Goal: Task Accomplishment & Management: Manage account settings

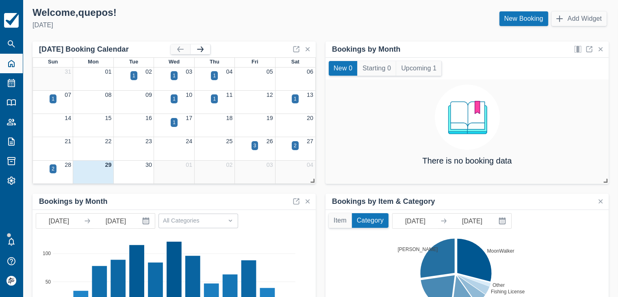
click at [202, 50] on button "button" at bounding box center [201, 49] width 20 height 10
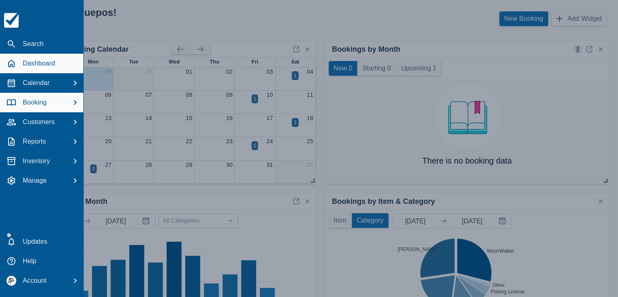
click at [35, 104] on p "Booking" at bounding box center [35, 103] width 24 height 10
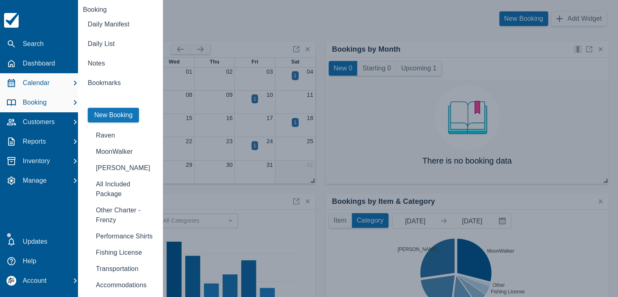
click at [57, 83] on div "Calendar" at bounding box center [41, 83] width 77 height 15
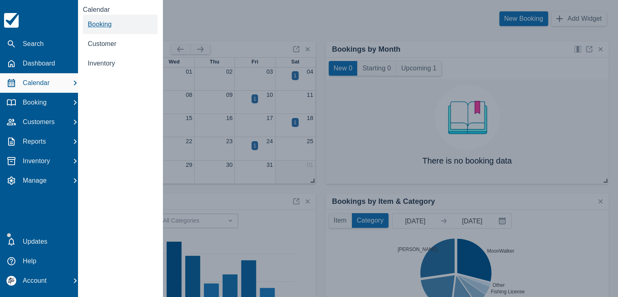
click at [97, 23] on span "Booking" at bounding box center [100, 24] width 24 height 7
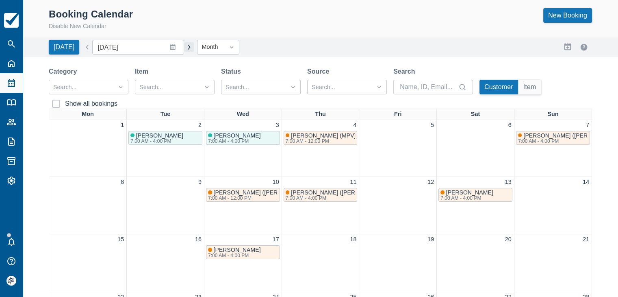
click at [184, 48] on button "button" at bounding box center [189, 47] width 10 height 10
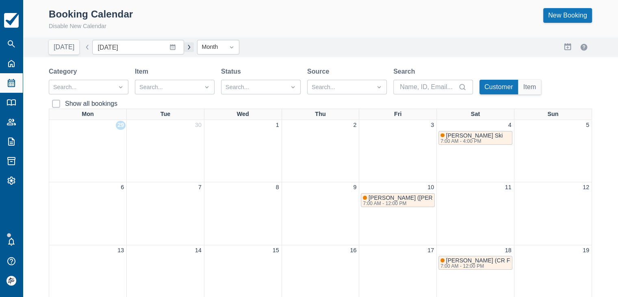
click at [184, 48] on button "button" at bounding box center [189, 47] width 10 height 10
type input "[DATE]"
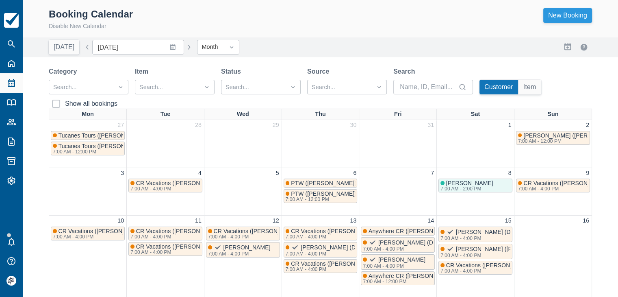
click at [555, 10] on link "New Booking" at bounding box center [568, 15] width 49 height 15
click at [571, 17] on link "New Booking" at bounding box center [568, 15] width 49 height 15
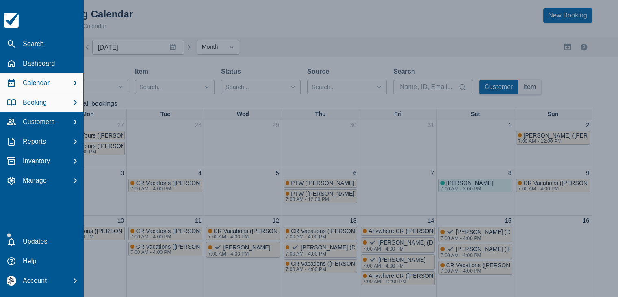
click at [48, 104] on div "Booking" at bounding box center [41, 102] width 77 height 15
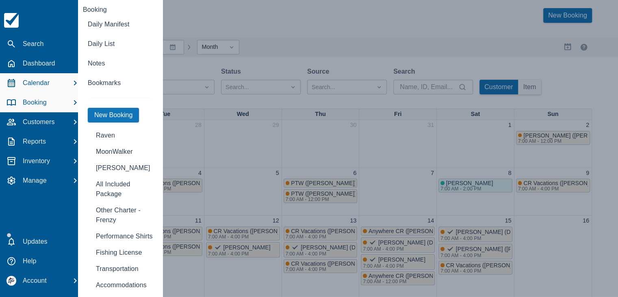
drag, startPoint x: 40, startPoint y: 80, endPoint x: 45, endPoint y: 81, distance: 4.9
click at [40, 80] on p "Calendar" at bounding box center [36, 83] width 27 height 10
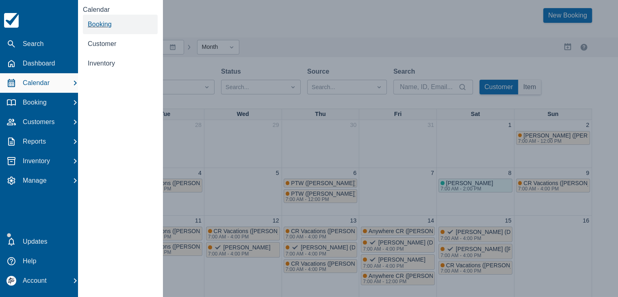
click at [103, 23] on span "Booking" at bounding box center [100, 24] width 24 height 7
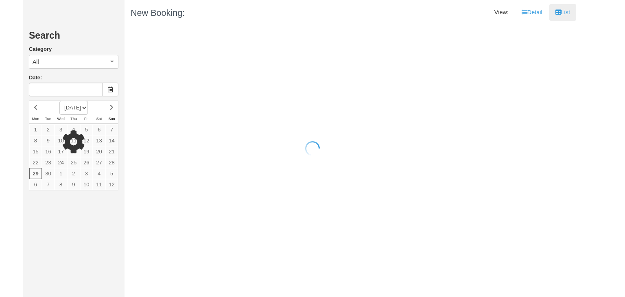
type input "Nov 29 2025"
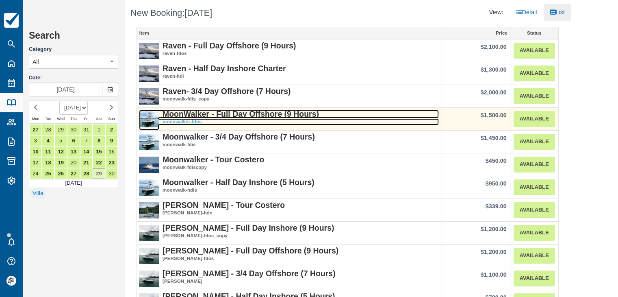
click at [250, 113] on strong "MoonWalker - Full Day Offshore (9 Hours)" at bounding box center [241, 113] width 157 height 9
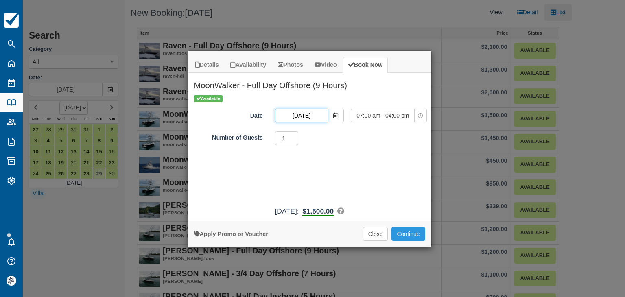
click at [308, 118] on input "Nov 29 2025" at bounding box center [301, 116] width 53 height 14
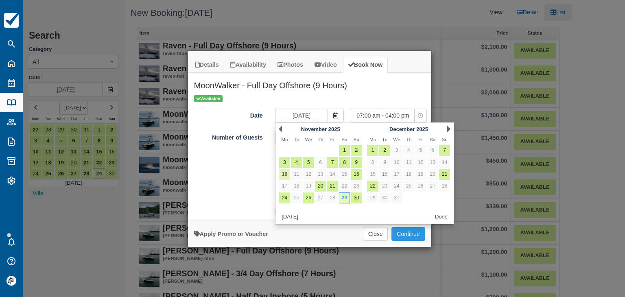
click at [287, 173] on link "10" at bounding box center [284, 174] width 11 height 11
type input "Nov 10 2025"
select select "0"
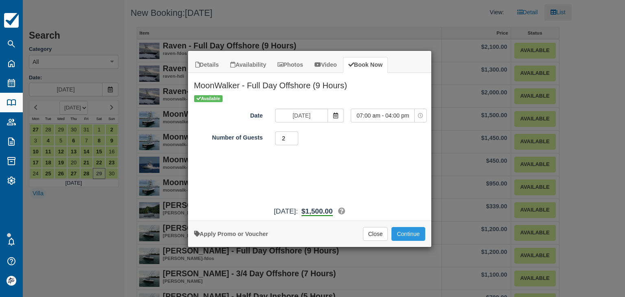
click at [294, 137] on input "2" at bounding box center [287, 138] width 24 height 14
type input "3"
click at [294, 137] on input "3" at bounding box center [287, 138] width 24 height 14
click at [409, 234] on button "Continue" at bounding box center [407, 234] width 33 height 14
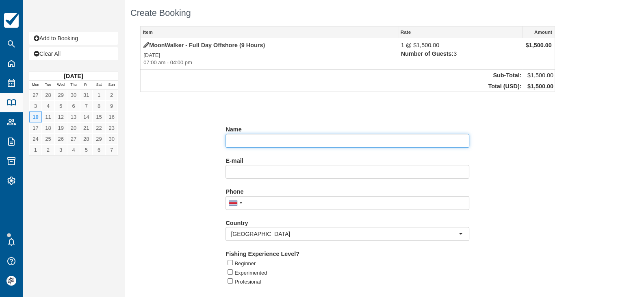
click at [243, 146] on input "Name" at bounding box center [348, 141] width 244 height 14
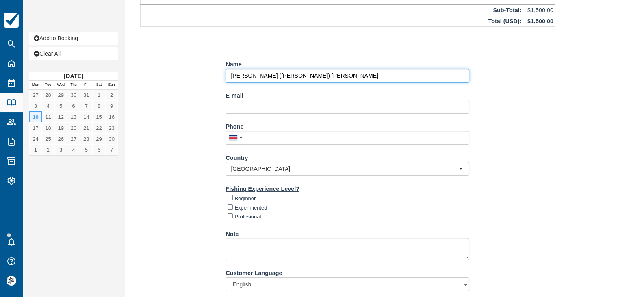
scroll to position [85, 0]
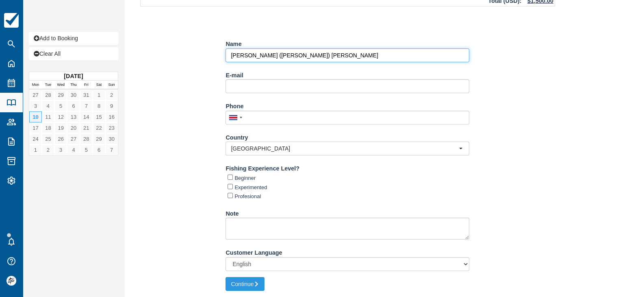
type input "[PERSON_NAME] ([PERSON_NAME]) [PERSON_NAME]"
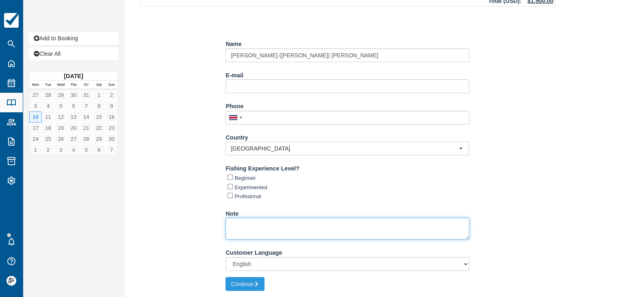
click at [257, 232] on textarea "Note" at bounding box center [348, 229] width 244 height 22
type textarea "U"
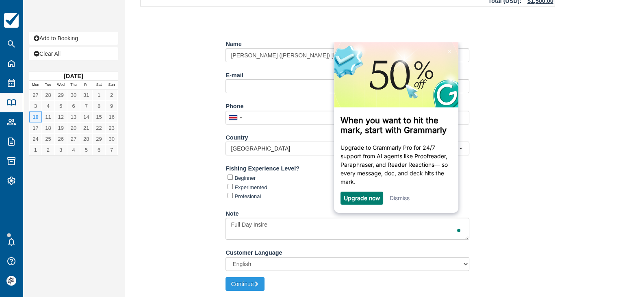
click at [401, 197] on link "Dismiss" at bounding box center [400, 197] width 20 height 7
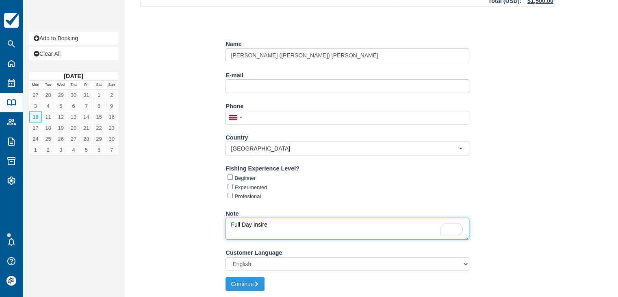
click at [276, 224] on textarea "Full Day Insire" at bounding box center [348, 229] width 244 height 22
type textarea "Full Day Inshore // Upgrade de Isabella Pick Up: 6:45 am TBA"
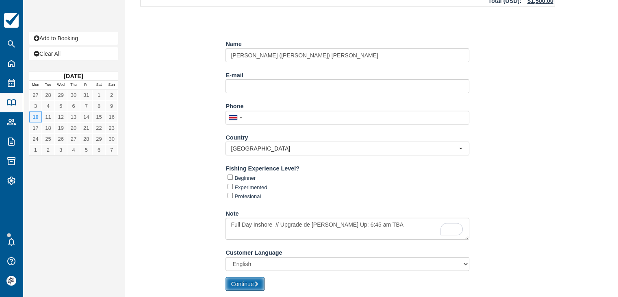
click at [250, 283] on button "Continue" at bounding box center [245, 284] width 39 height 14
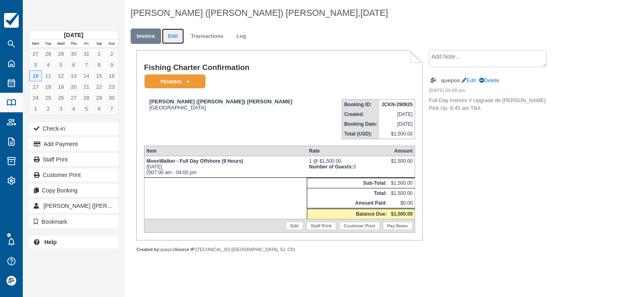
click at [174, 30] on link "Edit" at bounding box center [173, 36] width 22 height 16
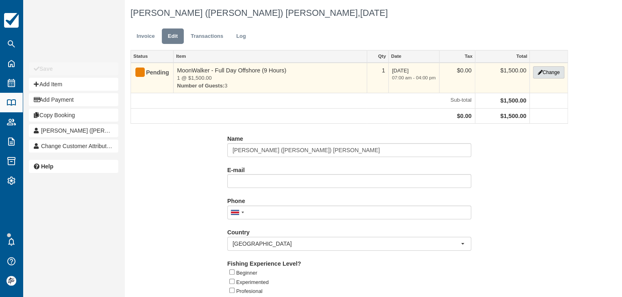
click at [549, 70] on button "Change" at bounding box center [548, 72] width 31 height 12
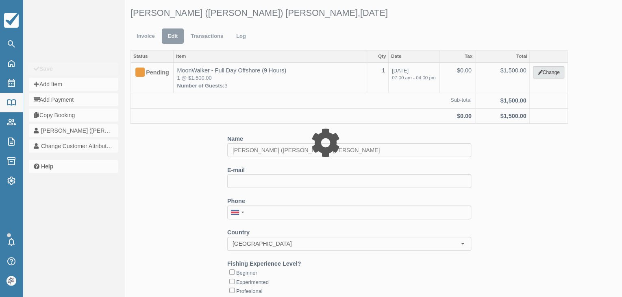
type input "1500.00"
select select "2"
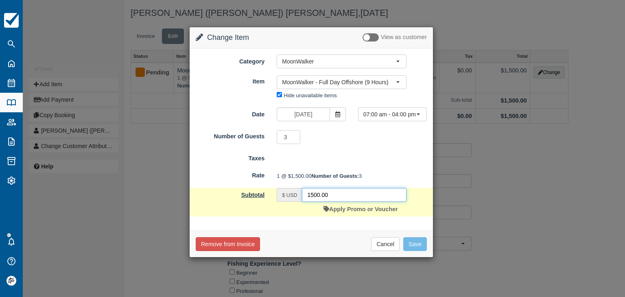
drag, startPoint x: 335, startPoint y: 208, endPoint x: 259, endPoint y: 204, distance: 76.6
click at [260, 204] on div "Subtotal $ USD 1500.00 Apply Promo or Voucher" at bounding box center [310, 202] width 243 height 28
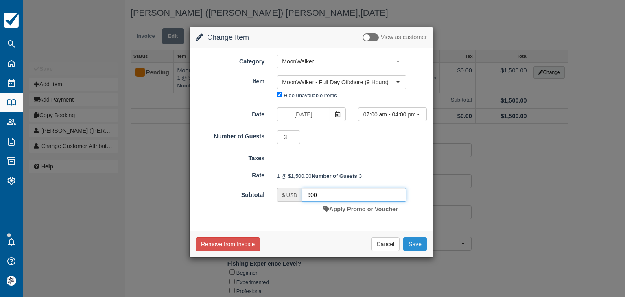
type input "900"
click at [411, 251] on button "Save" at bounding box center [415, 244] width 24 height 14
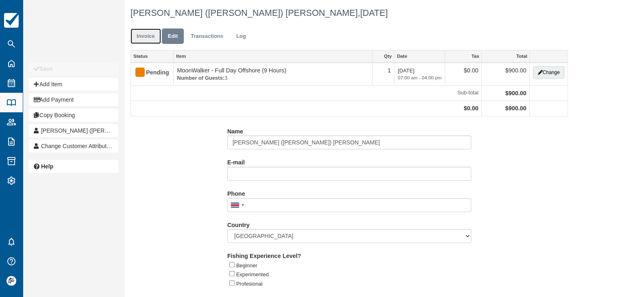
click at [151, 37] on link "Invoice" at bounding box center [146, 36] width 30 height 16
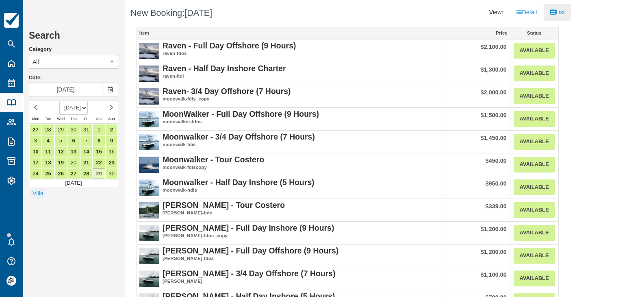
click at [85, 108] on select "SEPTEMBER 2025 OCTOBER 2025 NOVEMBER 2025 DECEMBER 2025 JANUARY 2026 FEBRUARY 2…" at bounding box center [73, 108] width 28 height 14
select select "20260101"
click at [59, 101] on select "SEPTEMBER 2025 OCTOBER 2025 NOVEMBER 2025 DECEMBER 2025 JANUARY 2026 FEBRUARY 2…" at bounding box center [73, 108] width 28 height 14
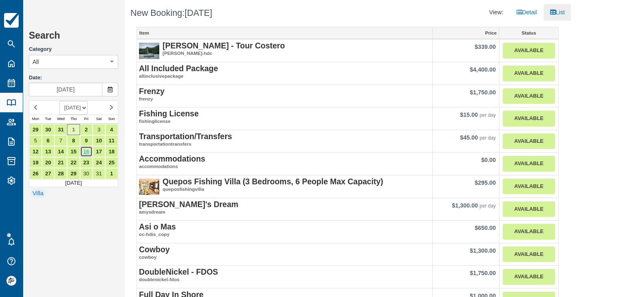
click at [89, 152] on link "16" at bounding box center [86, 151] width 13 height 11
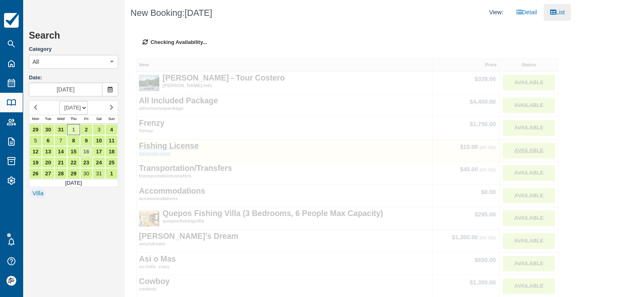
type input "Jan 16 2026"
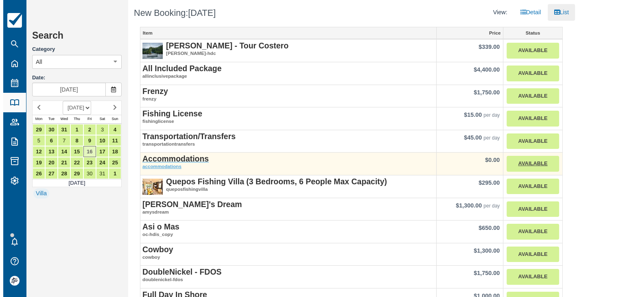
scroll to position [41, 0]
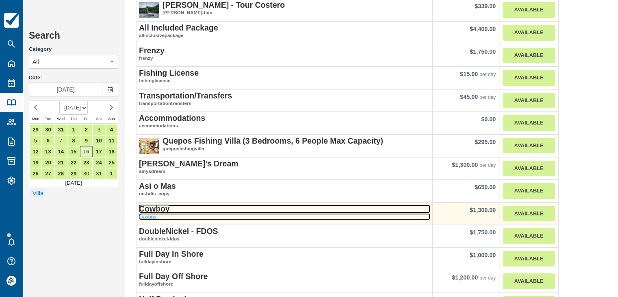
click at [157, 207] on strong "Cowboy" at bounding box center [154, 208] width 31 height 9
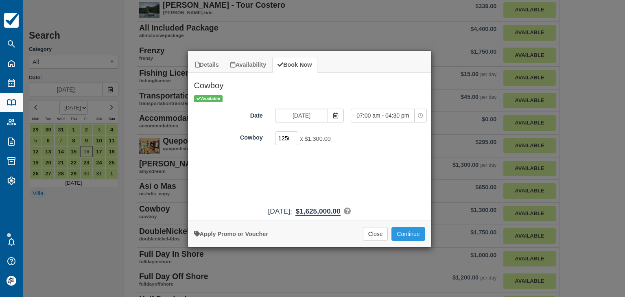
click at [283, 137] on input "1250" at bounding box center [287, 138] width 24 height 14
type input "1"
click at [407, 231] on button "Continue" at bounding box center [407, 234] width 33 height 14
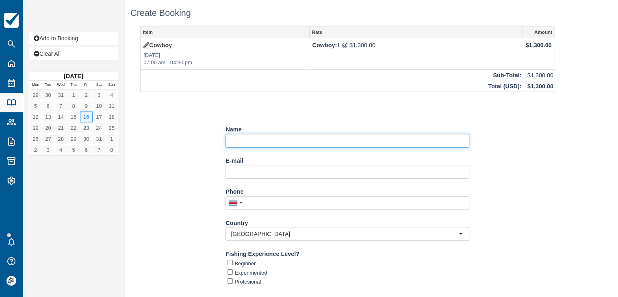
click at [257, 142] on input "Name" at bounding box center [348, 141] width 244 height 14
paste input "[PERSON_NAME]"
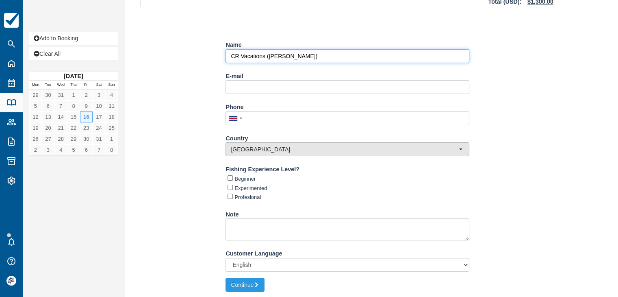
scroll to position [85, 0]
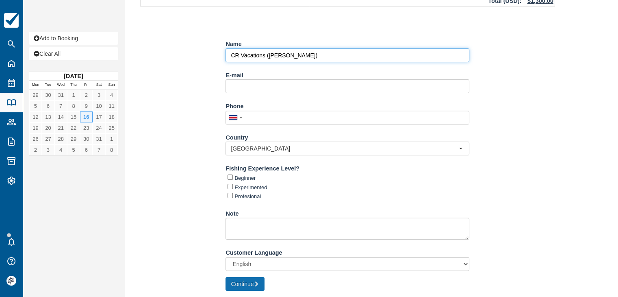
type input "CR Vacations (Gary Marburger)"
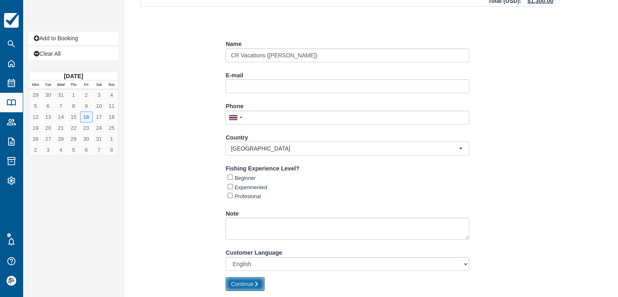
click at [255, 286] on button "Continue" at bounding box center [245, 284] width 39 height 14
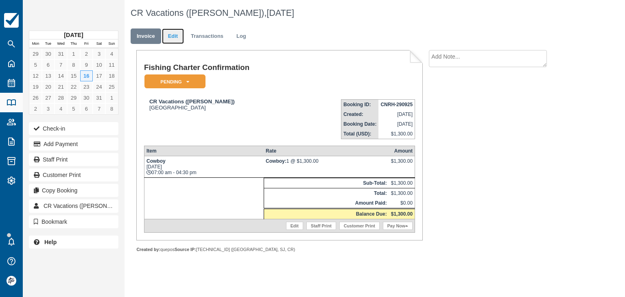
click at [175, 33] on link "Edit" at bounding box center [173, 36] width 22 height 16
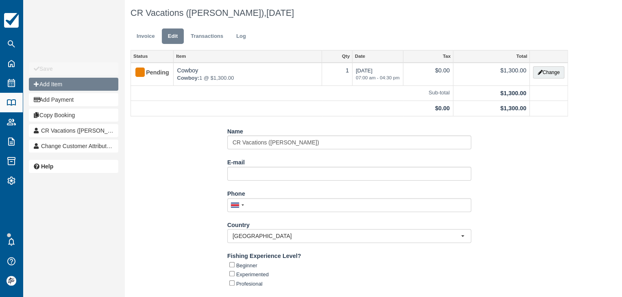
click at [63, 87] on button "Add Item" at bounding box center [73, 84] width 89 height 13
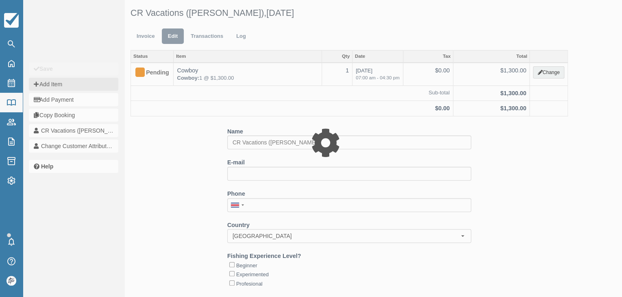
type input "0.00"
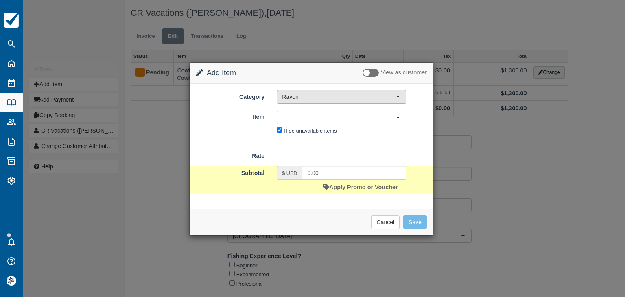
click at [296, 93] on span "Raven" at bounding box center [339, 97] width 114 height 8
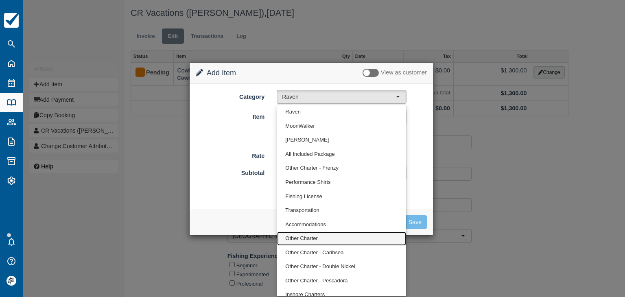
click at [309, 241] on span "Other Charter" at bounding box center [301, 239] width 32 height 8
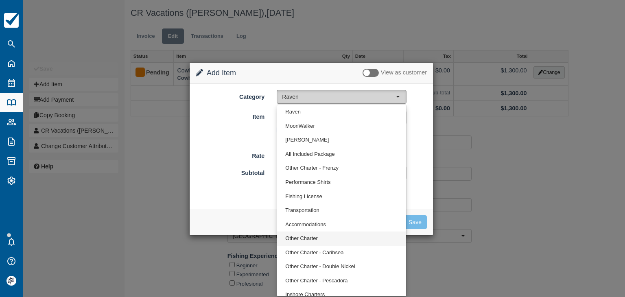
select select "8"
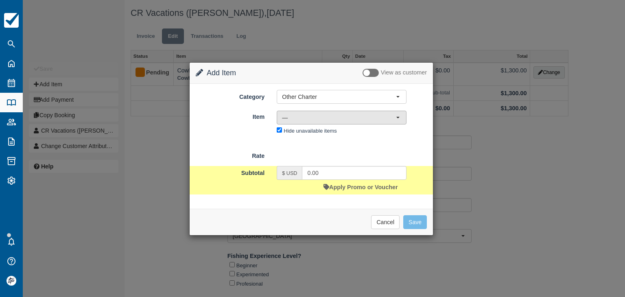
click at [296, 117] on span "—" at bounding box center [339, 117] width 114 height 8
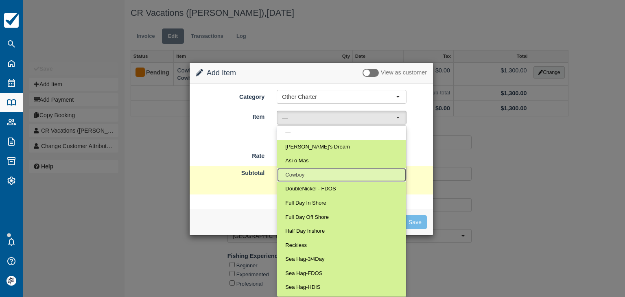
click at [301, 174] on span "Cowboy" at bounding box center [294, 175] width 19 height 8
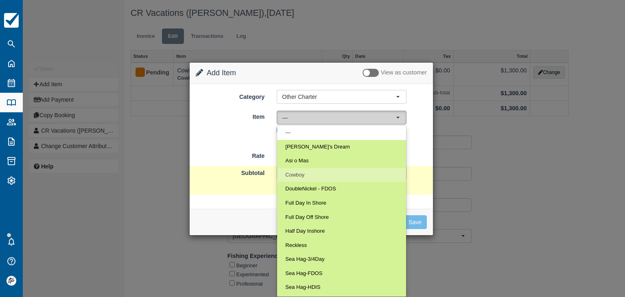
select select "22"
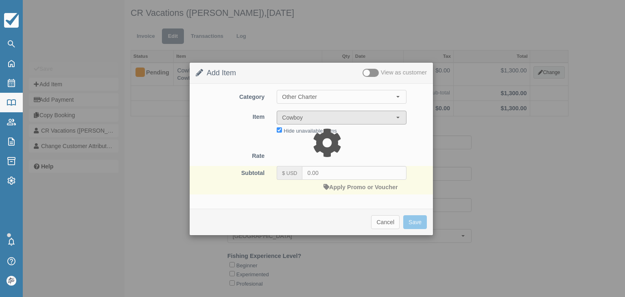
type input "1625000.00"
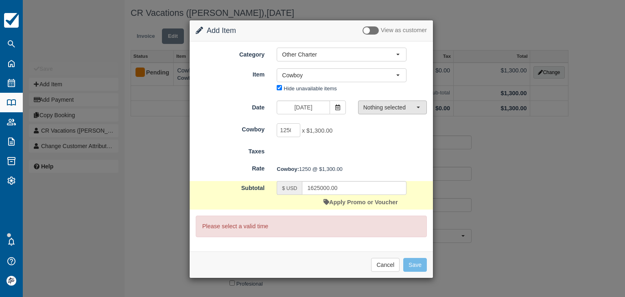
click at [376, 107] on span "Nothing selected" at bounding box center [389, 107] width 53 height 8
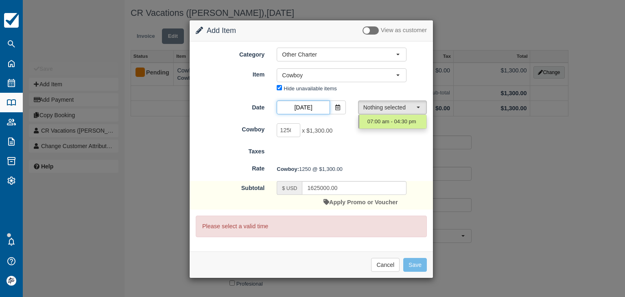
click at [316, 106] on input "Jan 16 2026" at bounding box center [302, 107] width 53 height 14
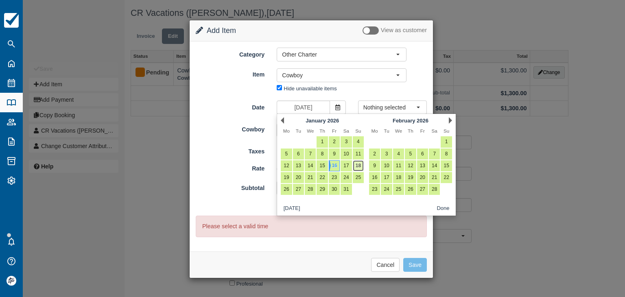
click at [356, 166] on link "18" at bounding box center [358, 165] width 11 height 11
type input "Jan 18 2026"
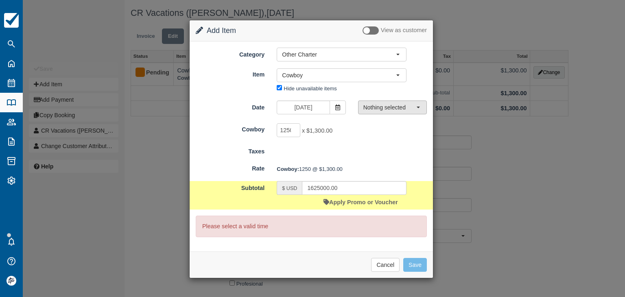
click at [372, 105] on span "Nothing selected" at bounding box center [389, 107] width 53 height 8
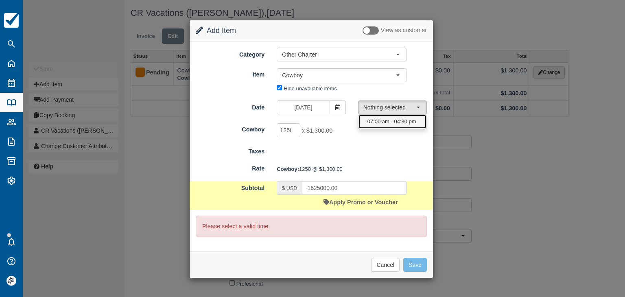
click at [391, 121] on span "07:00 am - 04:30 pm" at bounding box center [391, 122] width 49 height 8
select select "0"
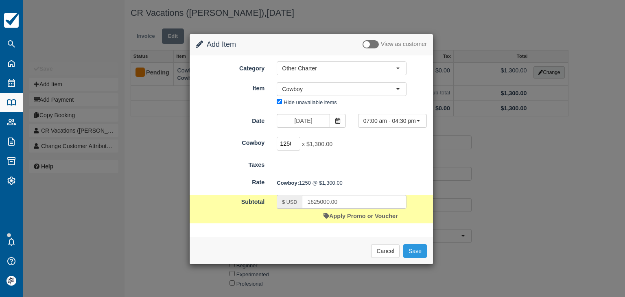
click at [287, 142] on input "1250" at bounding box center [288, 144] width 24 height 14
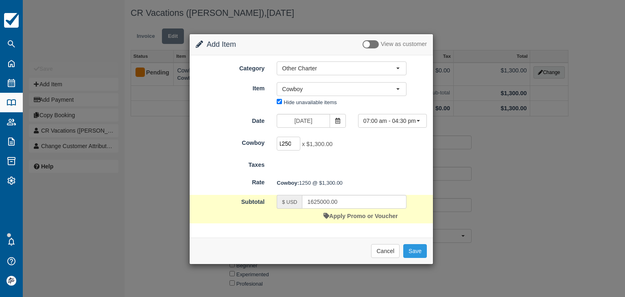
type input "1"
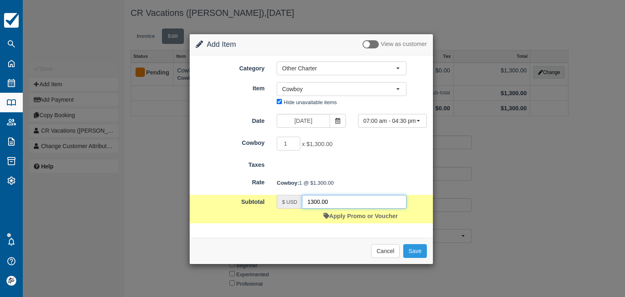
click at [342, 206] on input "1300.00" at bounding box center [354, 202] width 104 height 14
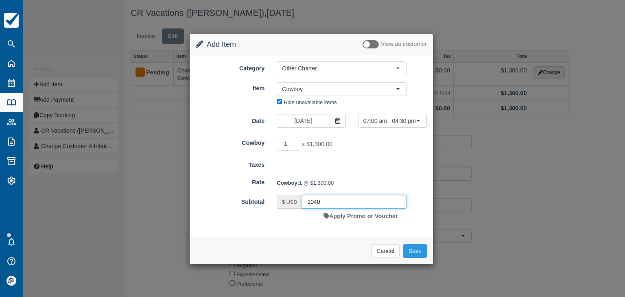
drag, startPoint x: 322, startPoint y: 200, endPoint x: 285, endPoint y: 196, distance: 37.2
click at [285, 196] on div "$ USD 1040" at bounding box center [341, 202] width 130 height 14
type input "1040"
click at [415, 246] on button "Save" at bounding box center [415, 251] width 24 height 14
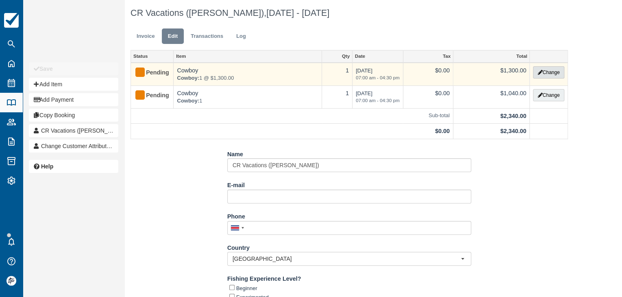
click at [545, 74] on button "Change" at bounding box center [548, 72] width 31 height 12
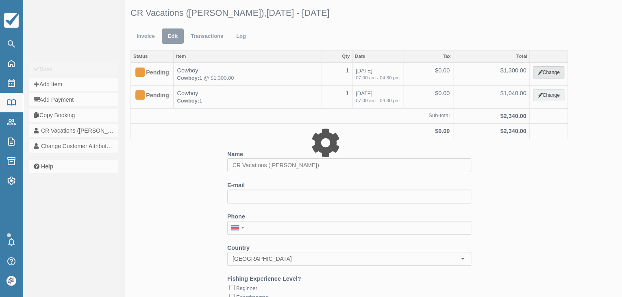
type input "1300.00"
select select "8"
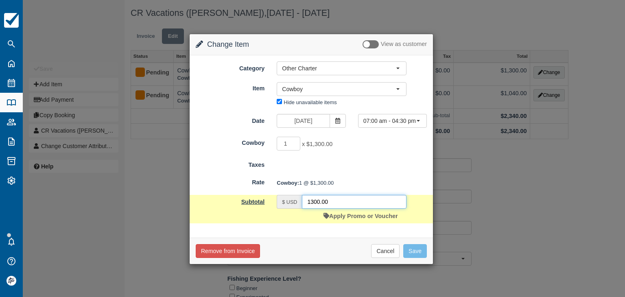
drag, startPoint x: 331, startPoint y: 202, endPoint x: 268, endPoint y: 200, distance: 63.1
click at [268, 200] on div "Subtotal $ USD 1300.00 Apply Promo or Voucher" at bounding box center [310, 209] width 243 height 28
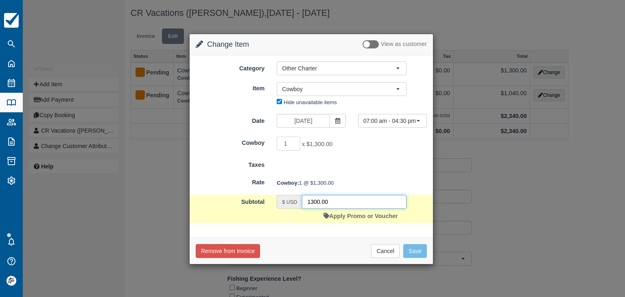
paste input "04"
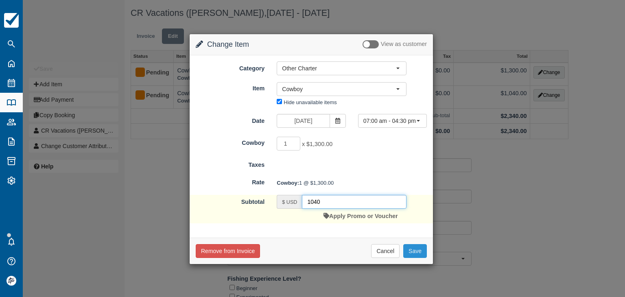
type input "1040"
click at [413, 248] on button "Save" at bounding box center [415, 251] width 24 height 14
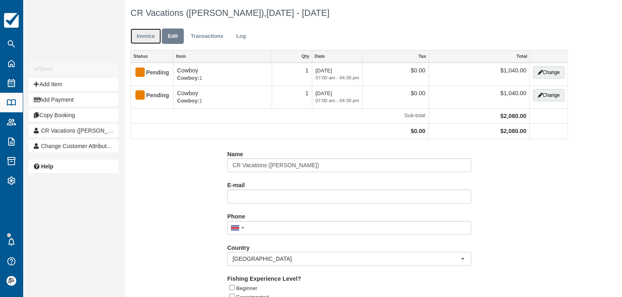
click at [148, 39] on link "Invoice" at bounding box center [146, 36] width 30 height 16
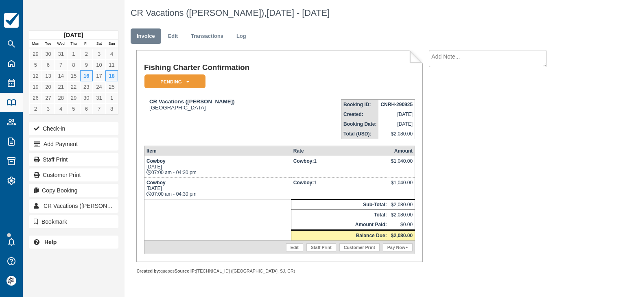
click at [388, 105] on strong "CNRH-290925" at bounding box center [396, 105] width 32 height 6
copy tbody "CNRH-290925"
click at [470, 57] on textarea at bounding box center [488, 58] width 118 height 17
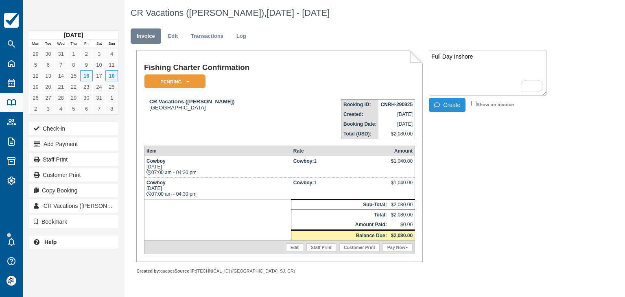
type textarea "Full Day Inshore"
click at [441, 104] on icon "button" at bounding box center [438, 105] width 9 height 6
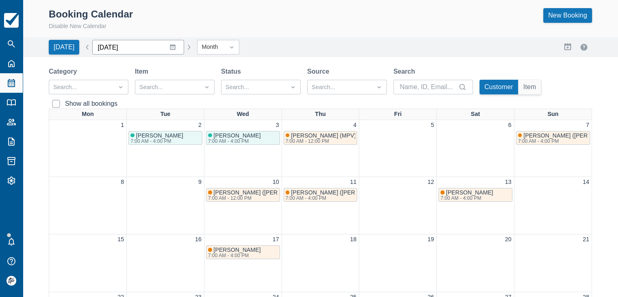
click at [165, 48] on input "[DATE]" at bounding box center [138, 47] width 92 height 15
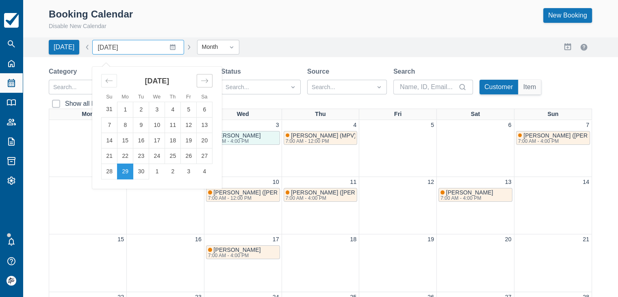
click at [201, 76] on div "Move forward to switch to the next month." at bounding box center [205, 80] width 16 height 13
click at [121, 110] on td "1" at bounding box center [126, 109] width 16 height 15
type input "[DATE]"
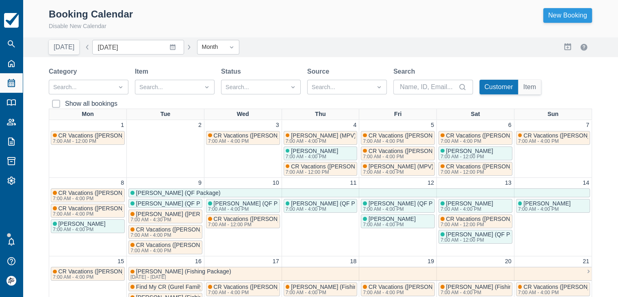
click at [568, 17] on link "New Booking" at bounding box center [568, 15] width 49 height 15
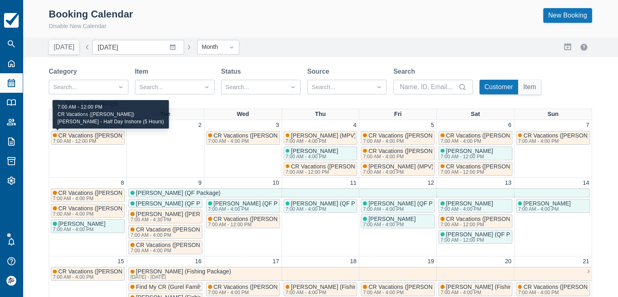
click at [109, 137] on span "CR Vacations (Robert Eichenlaub)" at bounding box center [102, 135] width 87 height 7
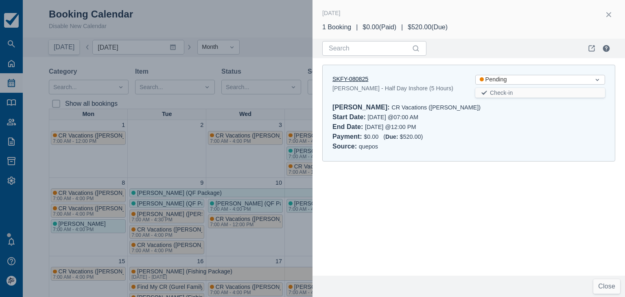
click at [352, 76] on link "SKFY-080825" at bounding box center [350, 79] width 36 height 7
click at [605, 14] on button "button" at bounding box center [608, 14] width 13 height 13
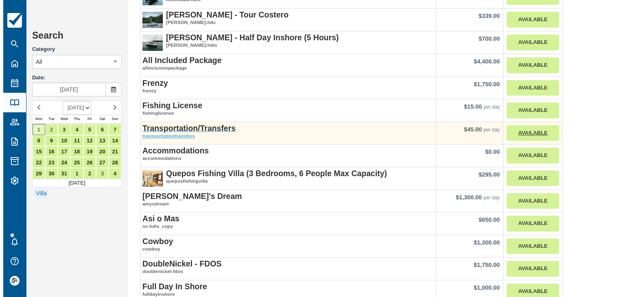
scroll to position [203, 0]
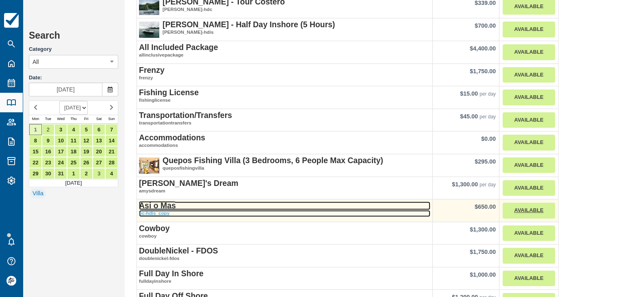
click at [166, 204] on strong "Asi o Mas" at bounding box center [157, 205] width 37 height 9
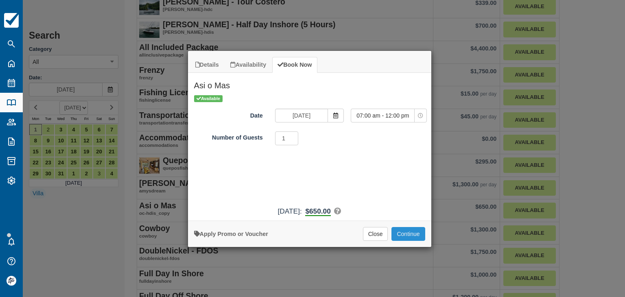
click at [401, 232] on button "Continue" at bounding box center [407, 234] width 33 height 14
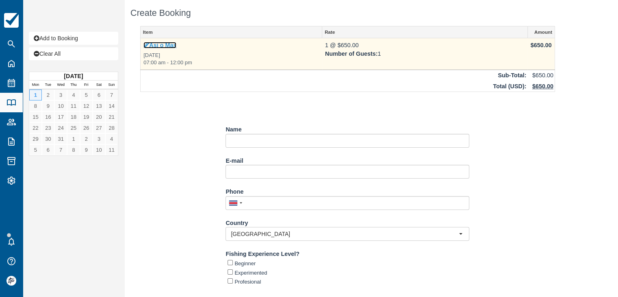
click at [166, 44] on link "Asi o Mas" at bounding box center [160, 45] width 33 height 7
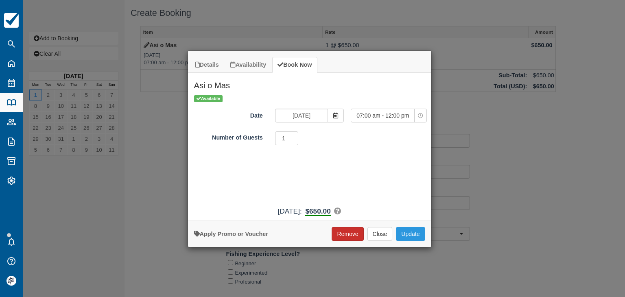
click at [345, 233] on button "Remove" at bounding box center [347, 234] width 32 height 14
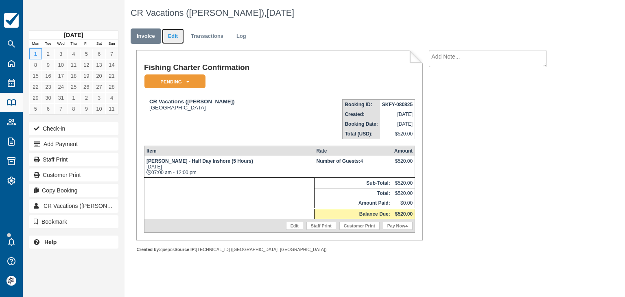
click at [169, 36] on link "Edit" at bounding box center [173, 36] width 22 height 16
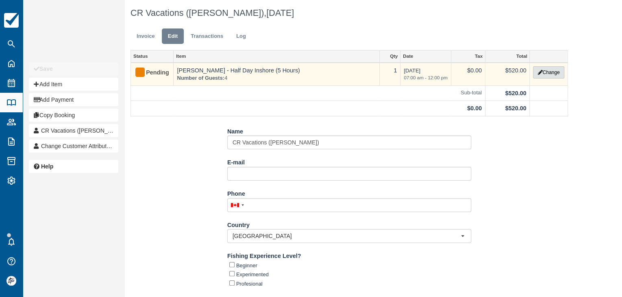
click at [547, 70] on button "Change" at bounding box center [548, 72] width 31 height 12
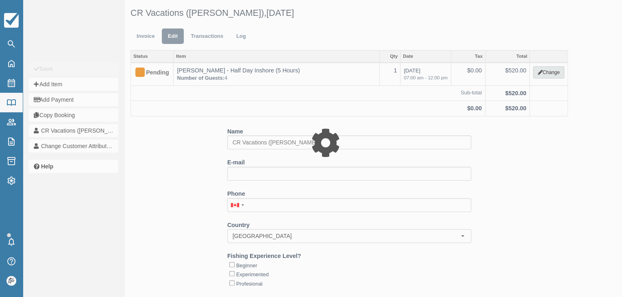
select select "15"
type input "520.00"
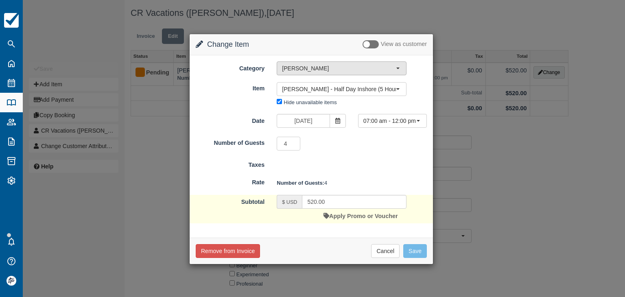
click at [305, 67] on span "[PERSON_NAME]" at bounding box center [339, 68] width 114 height 8
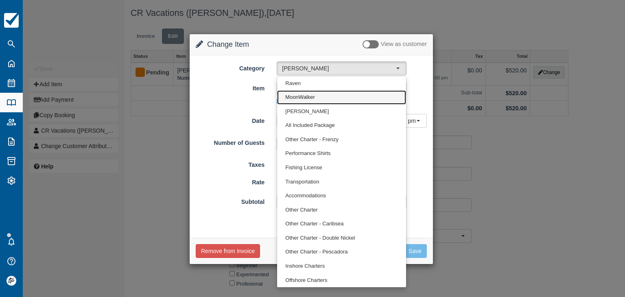
click at [298, 96] on span "MoonWalker" at bounding box center [299, 98] width 29 height 8
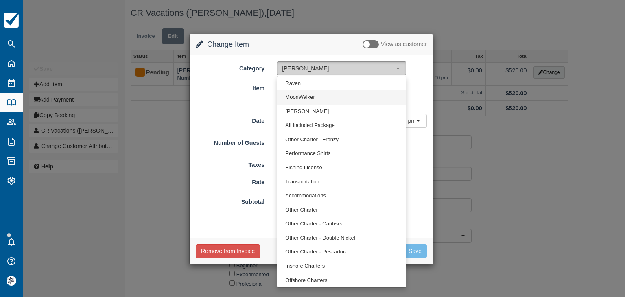
select select "2"
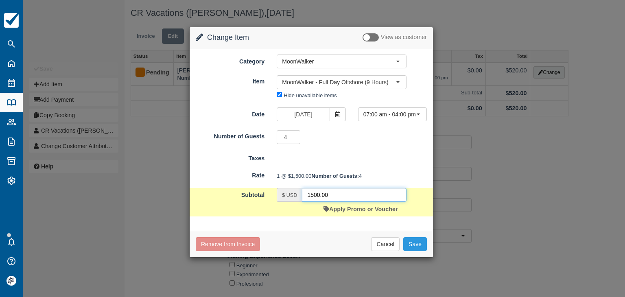
click at [337, 202] on input "1500.00" at bounding box center [354, 195] width 104 height 14
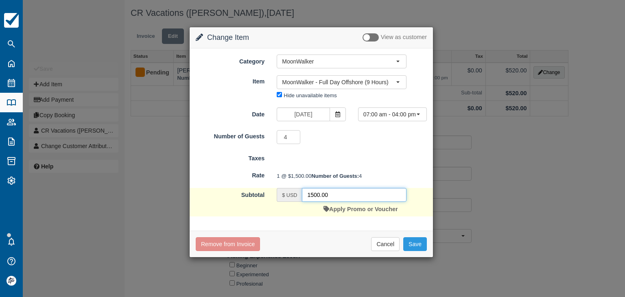
click at [339, 202] on input "1500.00" at bounding box center [354, 195] width 104 height 14
click at [340, 202] on input "1500.00" at bounding box center [354, 195] width 104 height 14
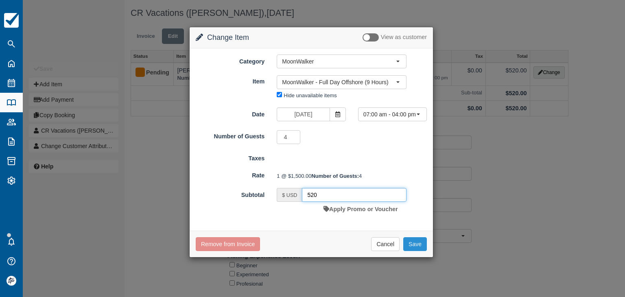
type input "520"
click at [415, 251] on button "Save" at bounding box center [415, 244] width 24 height 14
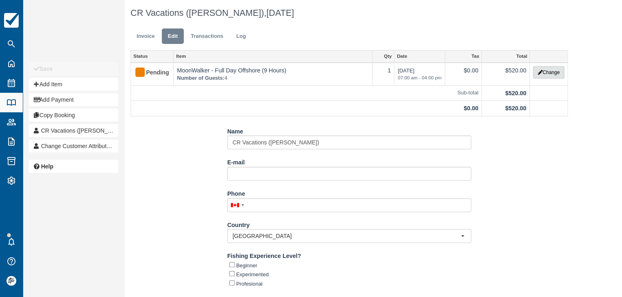
drag, startPoint x: 535, startPoint y: 70, endPoint x: 471, endPoint y: 118, distance: 80.2
click at [536, 70] on button "Change" at bounding box center [548, 72] width 31 height 12
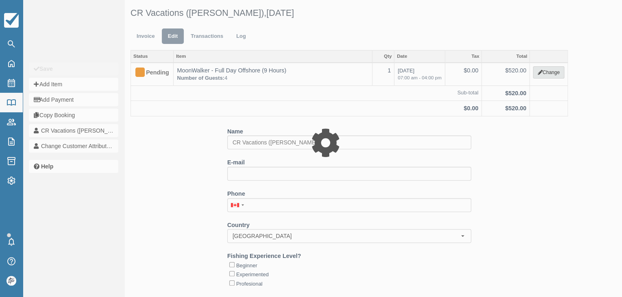
select select "2"
type input "520.00"
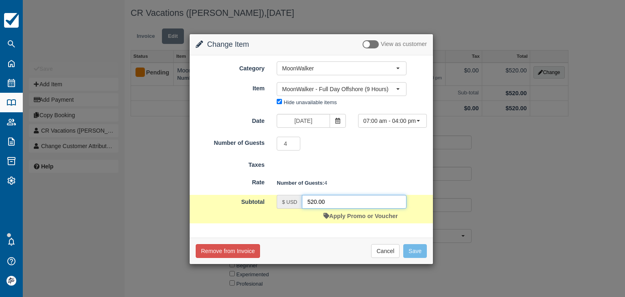
drag, startPoint x: 329, startPoint y: 200, endPoint x: 257, endPoint y: 192, distance: 71.9
click at [257, 192] on form "Category MoonWalker Raven MoonWalker Isabella All Included Package Other Charte…" at bounding box center [311, 142] width 231 height 162
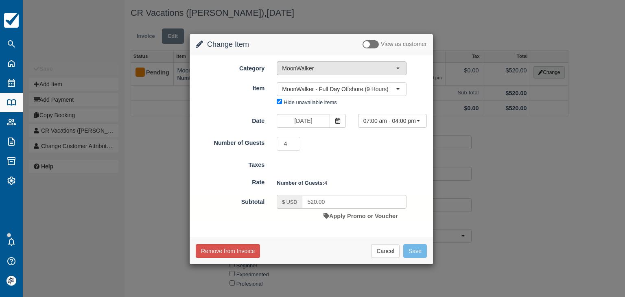
click at [302, 67] on span "MoonWalker" at bounding box center [339, 68] width 114 height 8
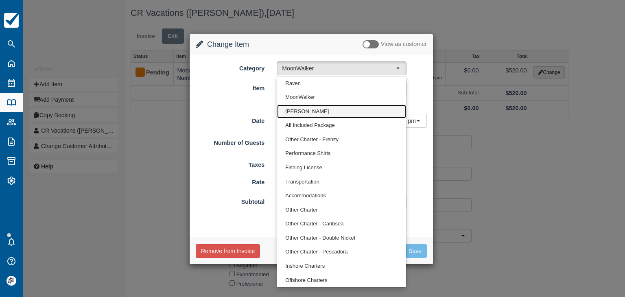
click at [303, 109] on span "[PERSON_NAME]" at bounding box center [307, 112] width 44 height 8
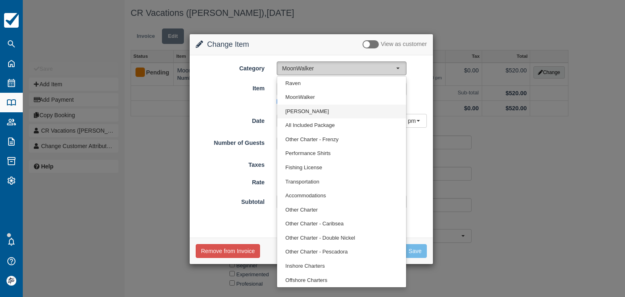
select select "15"
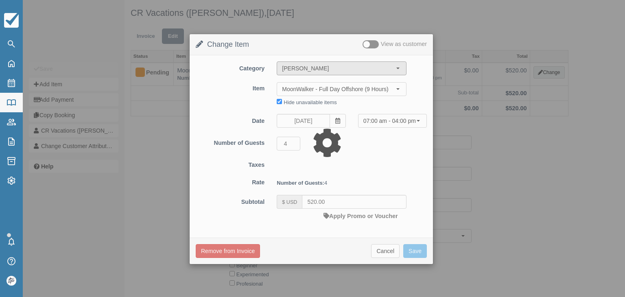
type input "339.00"
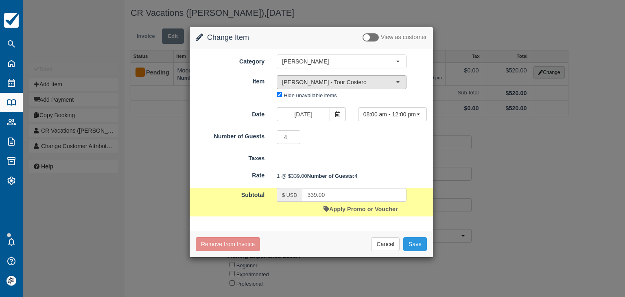
click at [314, 84] on span "Isabella - Tour Costero" at bounding box center [339, 82] width 114 height 8
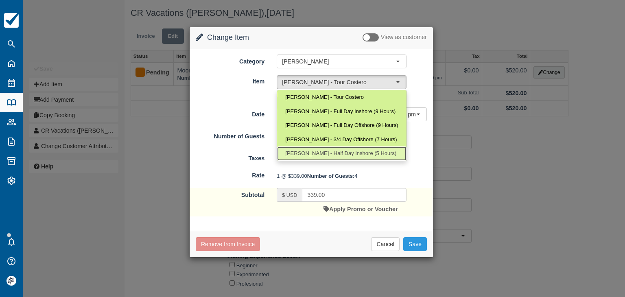
click at [311, 152] on span "[PERSON_NAME] - Half Day Inshore (5 Hours)" at bounding box center [340, 154] width 111 height 8
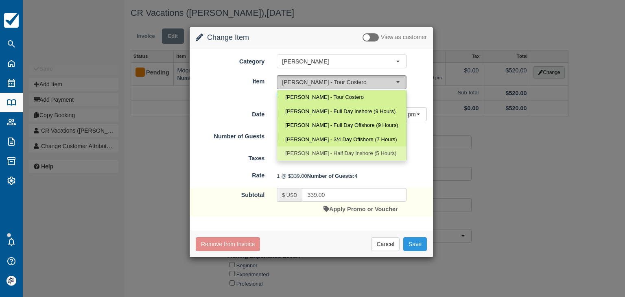
select select "25"
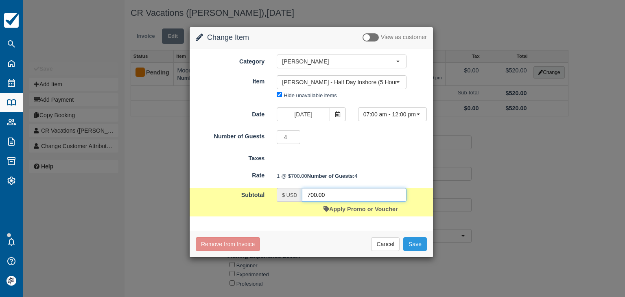
click at [337, 202] on input "700.00" at bounding box center [354, 195] width 104 height 14
paste input "52"
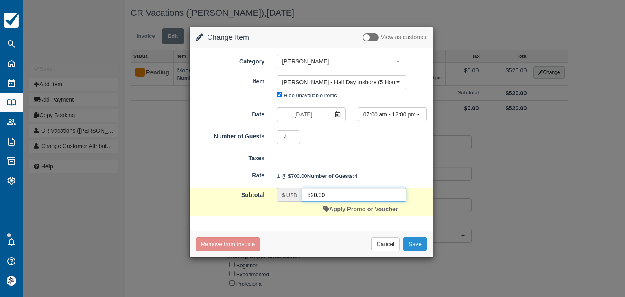
type input "520.00"
click at [419, 251] on button "Save" at bounding box center [415, 244] width 24 height 14
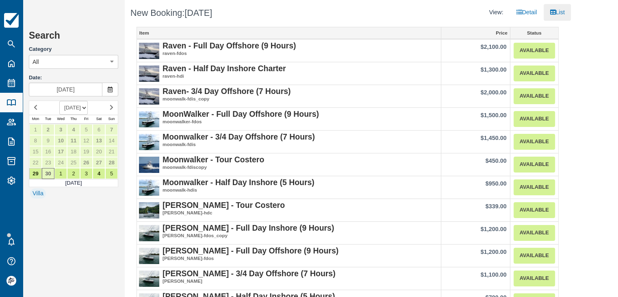
click at [88, 108] on select "[DATE] [DATE] [DATE] [DATE] [DATE] [DATE] [DATE] [DATE] [DATE] [DATE] [DATE] [D…" at bounding box center [73, 108] width 28 height 14
select select "20251201"
click at [59, 101] on select "[DATE] [DATE] [DATE] [DATE] [DATE] [DATE] [DATE] [DATE] [DATE] [DATE] [DATE] [D…" at bounding box center [73, 108] width 28 height 14
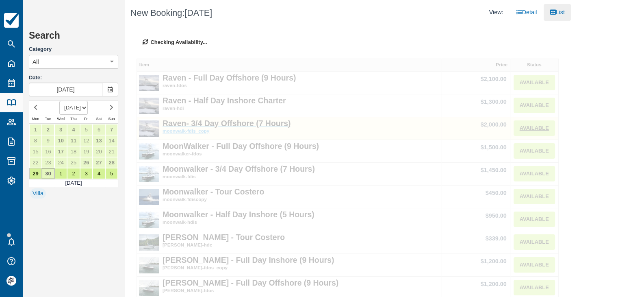
type input "[DATE]"
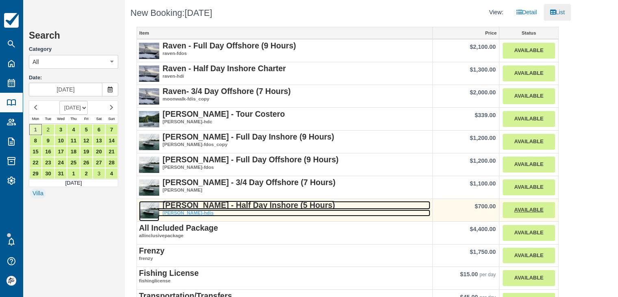
click at [217, 204] on strong "[PERSON_NAME] - Half Day Inshore (5 Hours)" at bounding box center [249, 204] width 172 height 9
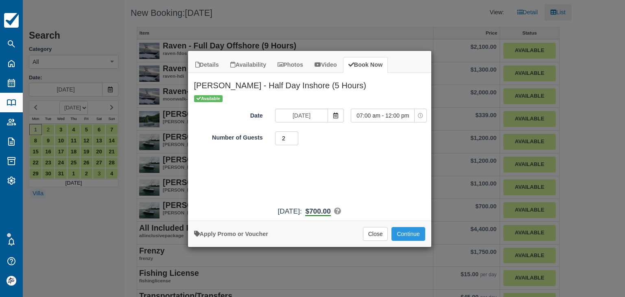
type input "2"
click at [294, 136] on input "2" at bounding box center [287, 138] width 24 height 14
click at [416, 233] on button "Continue" at bounding box center [407, 234] width 33 height 14
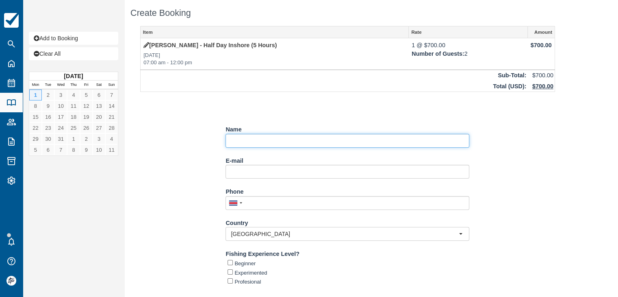
click at [246, 144] on input "Name" at bounding box center [348, 141] width 244 height 14
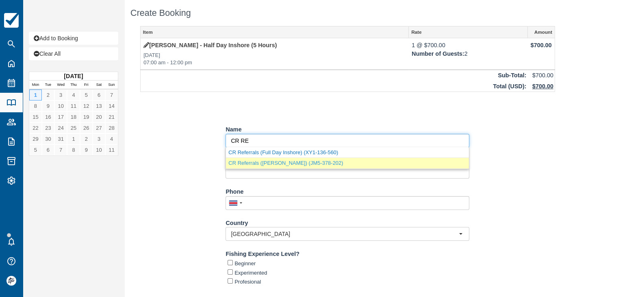
click at [294, 163] on link "CR Referrals ([PERSON_NAME]) (JM5-378-202)" at bounding box center [347, 163] width 243 height 10
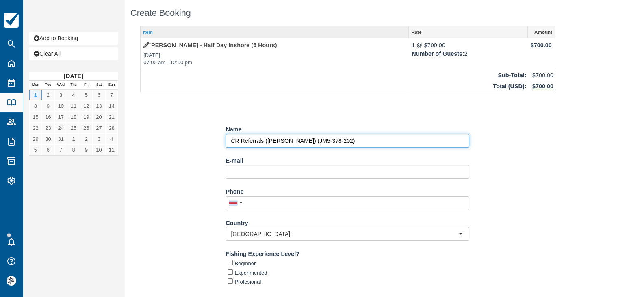
type input "CR Referrals ([PERSON_NAME])"
select select "CA"
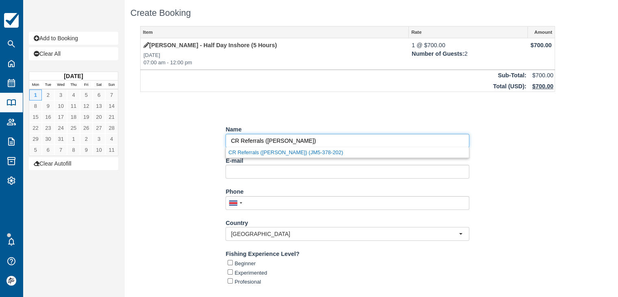
paste input "Bentley [PERSON_NAME]."
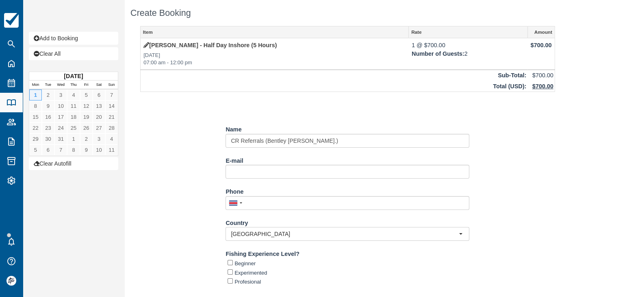
click at [183, 161] on div "Item Rate Amount [PERSON_NAME] - Half Day Inshore (5 Hours) [DATE] 07:00 am - 1…" at bounding box center [348, 194] width 435 height 336
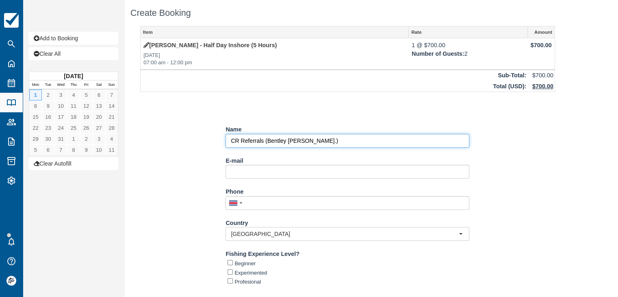
click at [328, 140] on input "Name" at bounding box center [348, 141] width 244 height 14
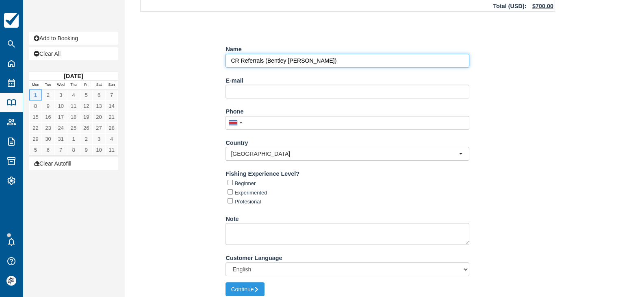
scroll to position [85, 0]
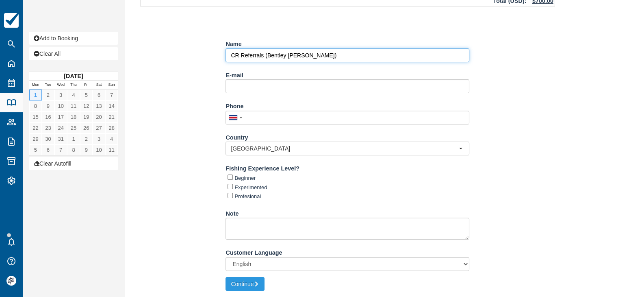
type input "CR Referrals (Bentley [PERSON_NAME])"
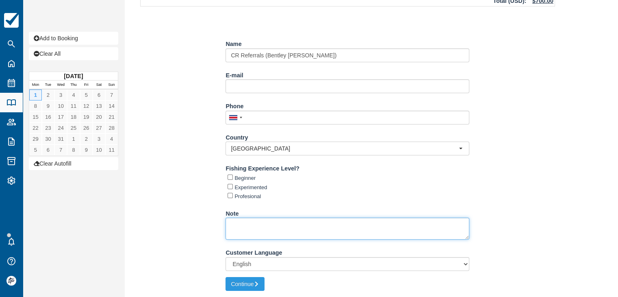
click at [237, 228] on textarea "Note" at bounding box center [348, 229] width 244 height 22
type textarea "p"
paste textarea "Costa Verde"
type textarea "PO/DO, [GEOGRAPHIC_DATA] 6:45 AM"
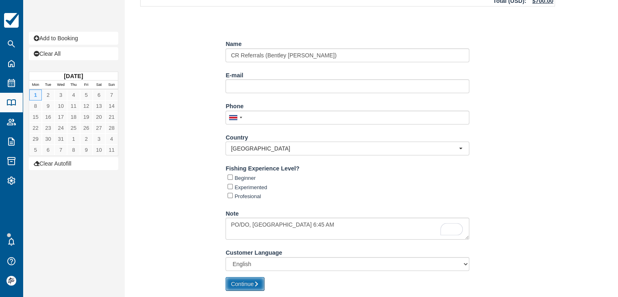
click at [258, 284] on icon "submit" at bounding box center [257, 284] width 6 height 6
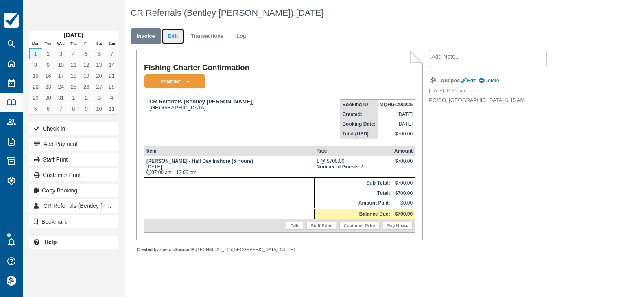
click at [172, 33] on link "Edit" at bounding box center [173, 36] width 22 height 16
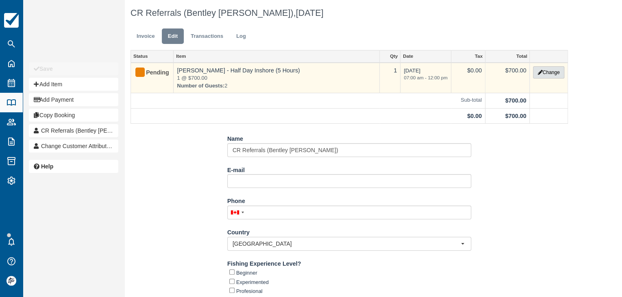
click at [550, 74] on button "Change" at bounding box center [548, 72] width 31 height 12
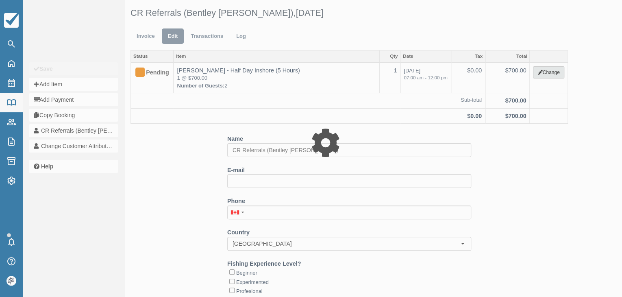
select select "15"
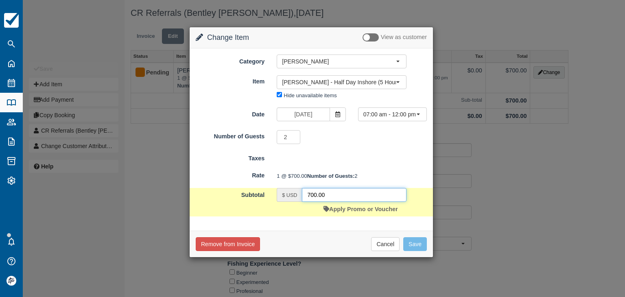
click at [338, 202] on input "700.00" at bounding box center [354, 195] width 104 height 14
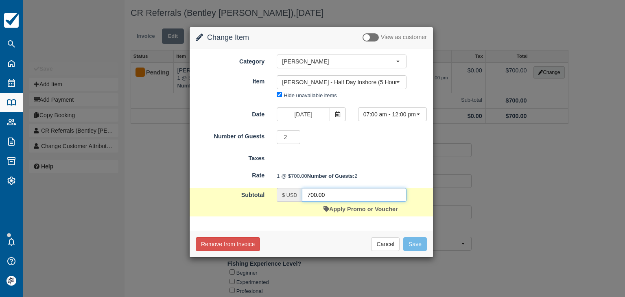
click at [339, 202] on input "700.00" at bounding box center [354, 195] width 104 height 14
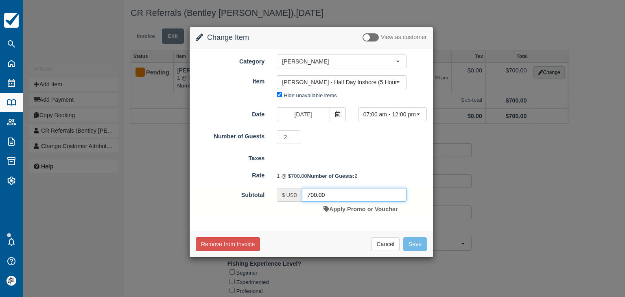
click at [337, 202] on input "700.00" at bounding box center [354, 195] width 104 height 14
type input "45"
click at [387, 251] on button "Cancel" at bounding box center [385, 244] width 28 height 14
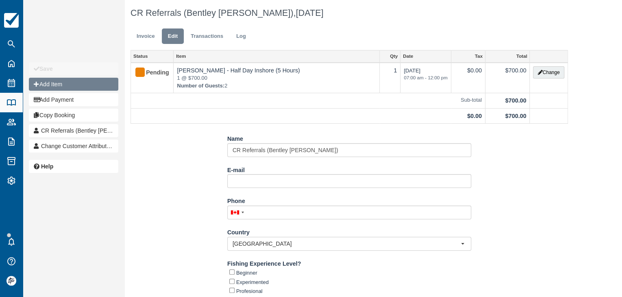
click at [66, 83] on button "Add Item" at bounding box center [73, 84] width 89 height 13
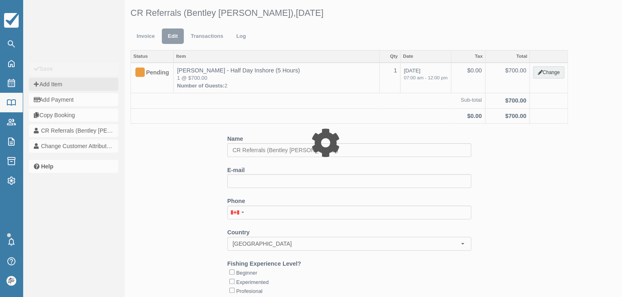
select select "1"
type input "0.00"
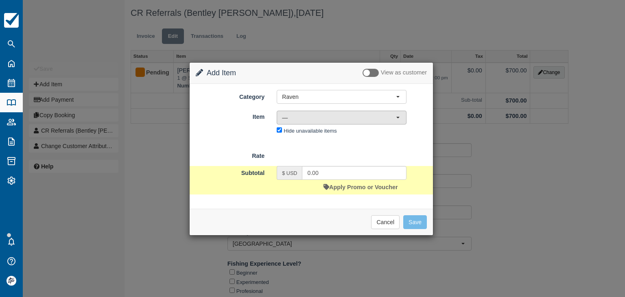
click at [290, 118] on span "—" at bounding box center [339, 117] width 114 height 8
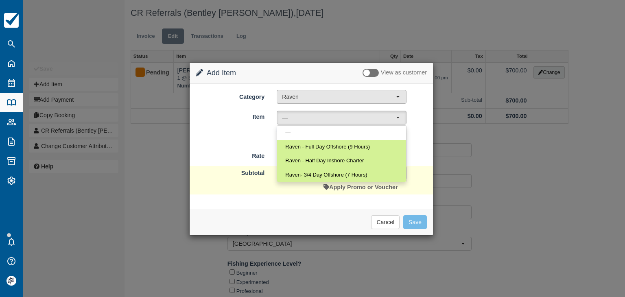
click at [295, 99] on span "Raven" at bounding box center [339, 97] width 114 height 8
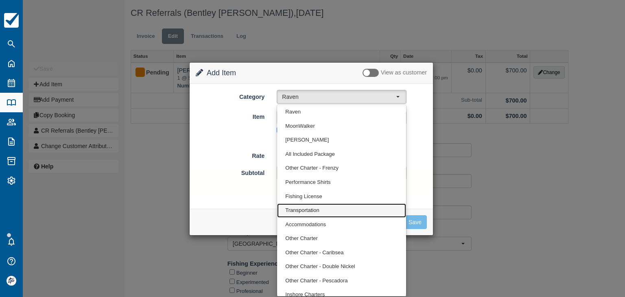
click at [313, 209] on span "Transportation" at bounding box center [302, 211] width 34 height 8
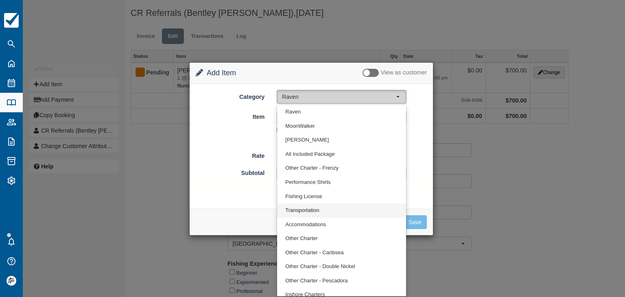
select select "10"
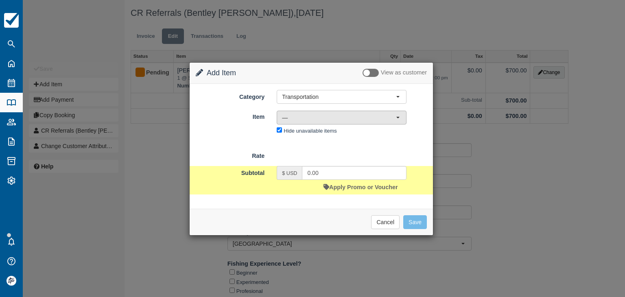
click at [301, 118] on span "—" at bounding box center [339, 117] width 114 height 8
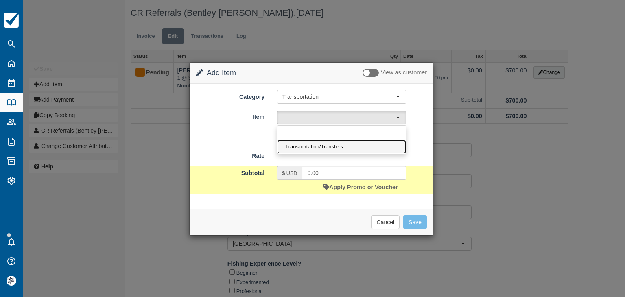
drag, startPoint x: 314, startPoint y: 145, endPoint x: 319, endPoint y: 147, distance: 5.1
click at [314, 146] on span "Transportation/Transfers" at bounding box center [313, 147] width 57 height 8
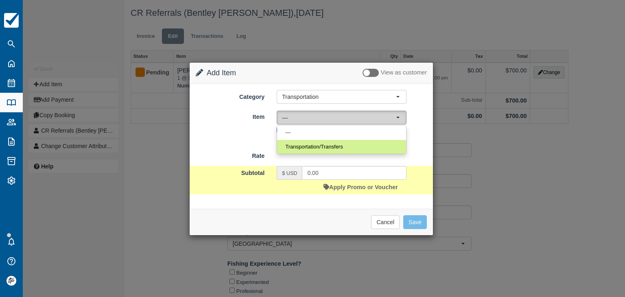
select select "17"
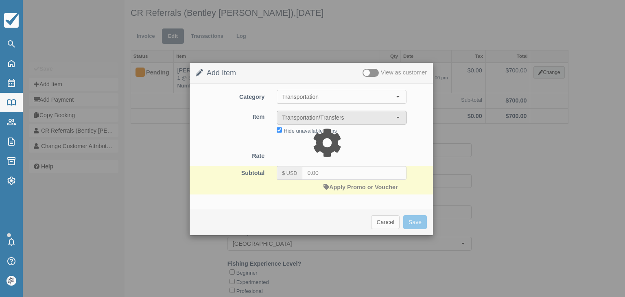
type input "45.00"
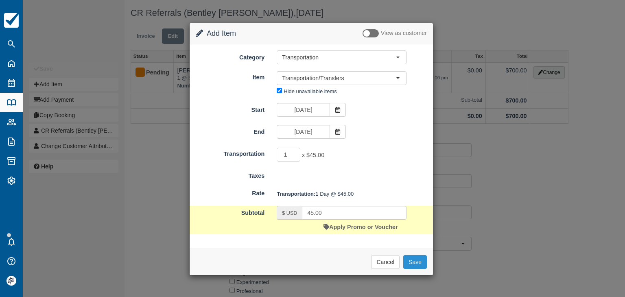
click at [420, 260] on button "Save" at bounding box center [415, 262] width 24 height 14
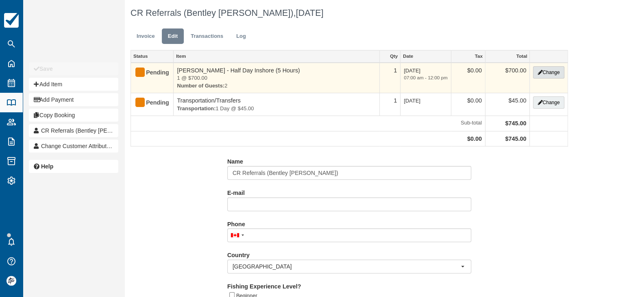
click at [551, 70] on button "Change" at bounding box center [548, 72] width 31 height 12
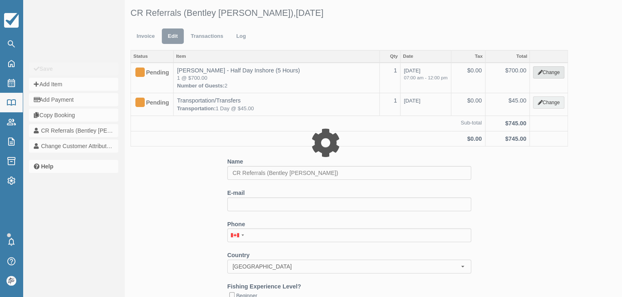
select select "15"
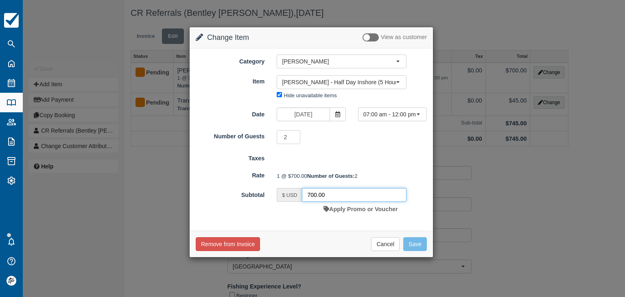
click at [343, 202] on input "700.00" at bounding box center [354, 195] width 104 height 14
type input "624.32"
click at [412, 251] on button "Save" at bounding box center [415, 244] width 24 height 14
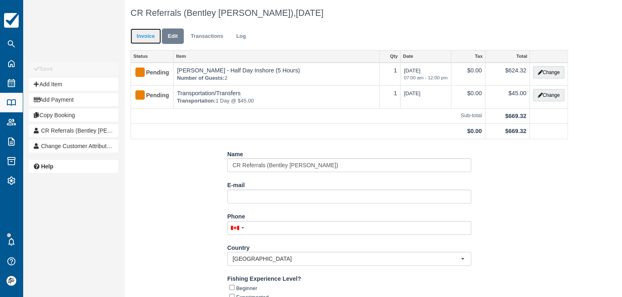
click at [145, 35] on link "Invoice" at bounding box center [146, 36] width 30 height 16
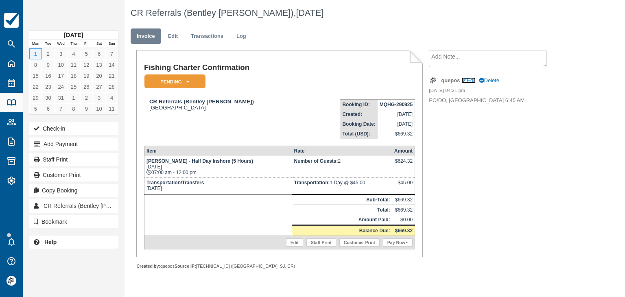
click at [471, 80] on link "Edit" at bounding box center [468, 80] width 14 height 6
type textarea "PO/DO, [GEOGRAPHIC_DATA] 6:45 AM"
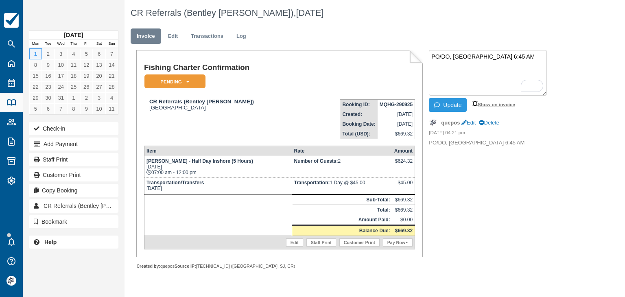
click at [476, 104] on input "Show on invoice" at bounding box center [474, 103] width 5 height 5
checkbox input "true"
click at [449, 106] on button "Update" at bounding box center [448, 105] width 38 height 14
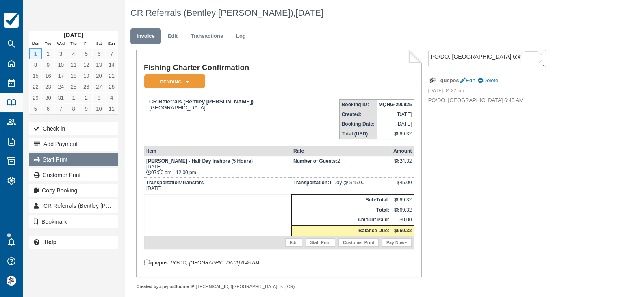
click at [60, 158] on link "Staff Print" at bounding box center [73, 159] width 89 height 13
click at [175, 37] on link "Edit" at bounding box center [173, 36] width 22 height 16
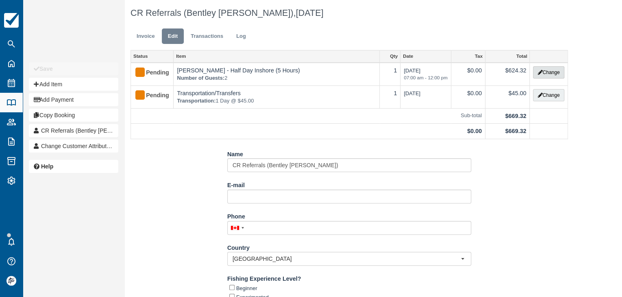
click at [547, 69] on button "Change" at bounding box center [548, 72] width 31 height 12
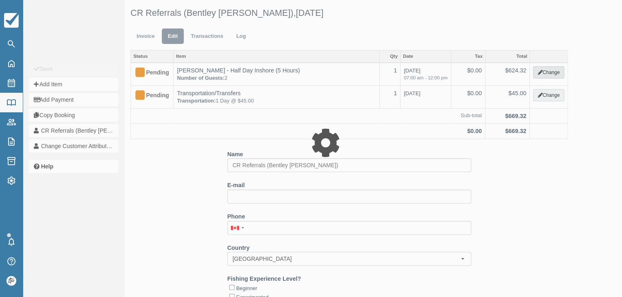
select select "15"
type input "624.32"
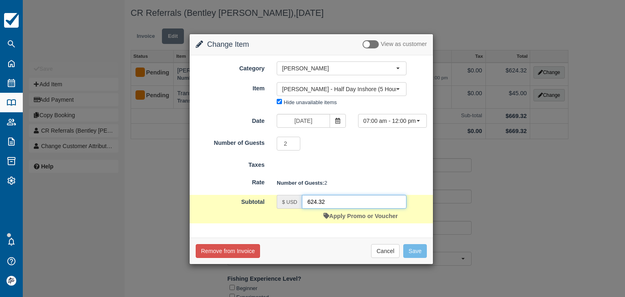
drag, startPoint x: 332, startPoint y: 202, endPoint x: 281, endPoint y: 198, distance: 51.4
click at [281, 198] on div "$ USD 624.32" at bounding box center [341, 202] width 130 height 14
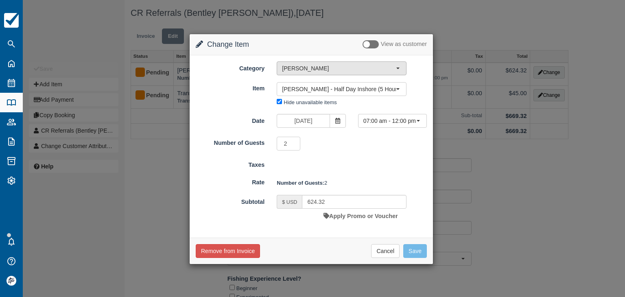
click at [299, 64] on span "[PERSON_NAME]" at bounding box center [339, 68] width 114 height 8
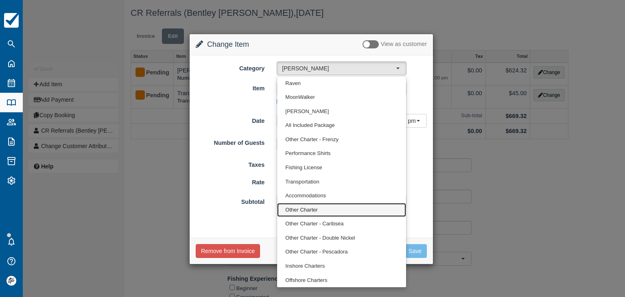
drag, startPoint x: 311, startPoint y: 209, endPoint x: 307, endPoint y: 196, distance: 13.5
click at [310, 209] on span "Other Charter" at bounding box center [301, 210] width 32 height 8
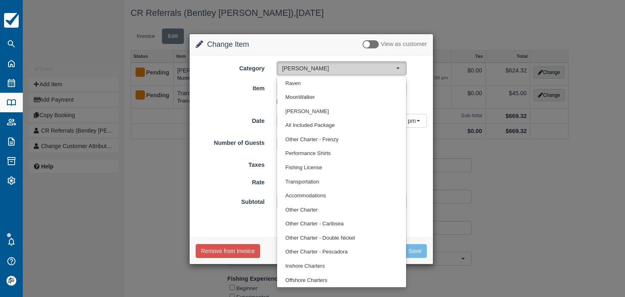
select select "8"
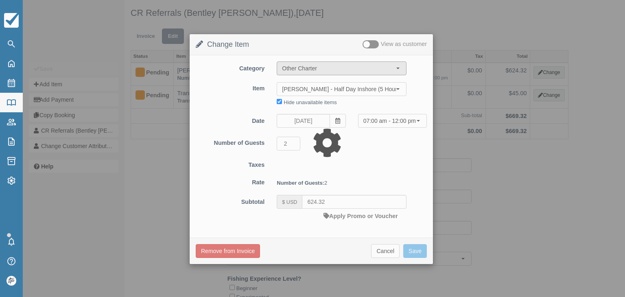
type input "1300.00"
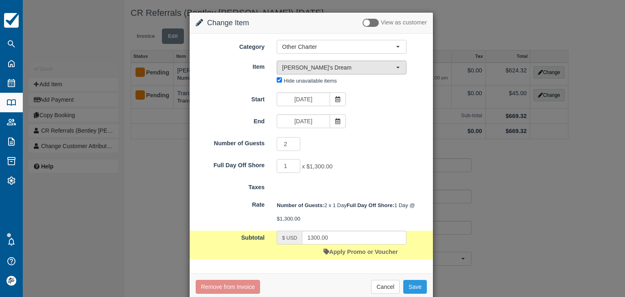
click at [305, 67] on span "[PERSON_NAME]'s Dream" at bounding box center [339, 67] width 114 height 8
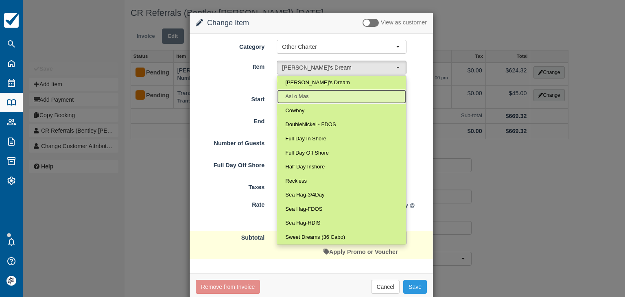
click at [307, 95] on link "Asi o Mas" at bounding box center [341, 96] width 129 height 14
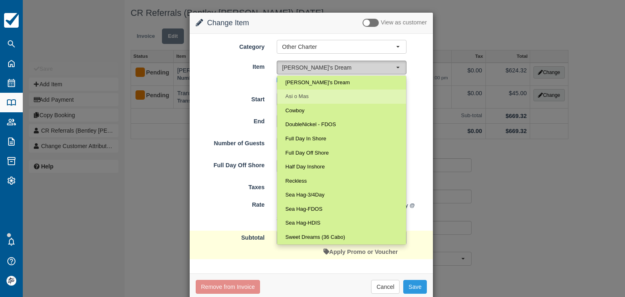
select select "65"
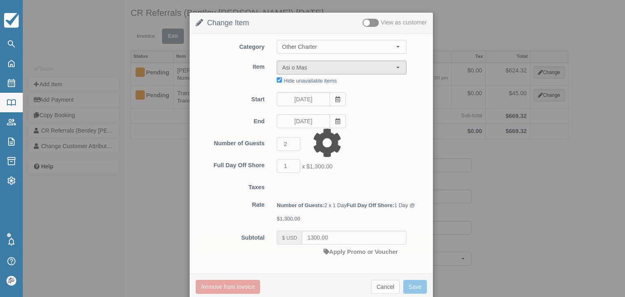
type input "650.00"
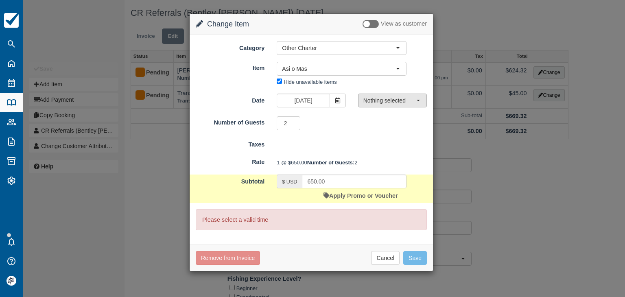
click at [377, 100] on span "Nothing selected" at bounding box center [389, 100] width 53 height 8
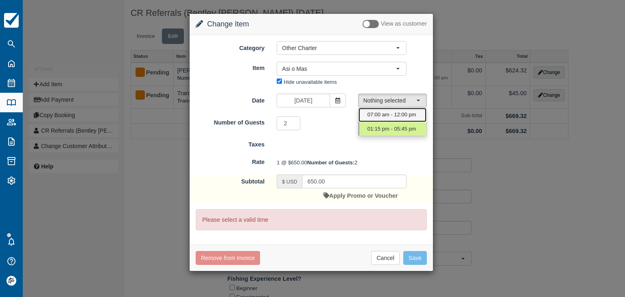
click at [380, 113] on span "07:00 am - 12:00 pm" at bounding box center [391, 115] width 49 height 8
select select "0"
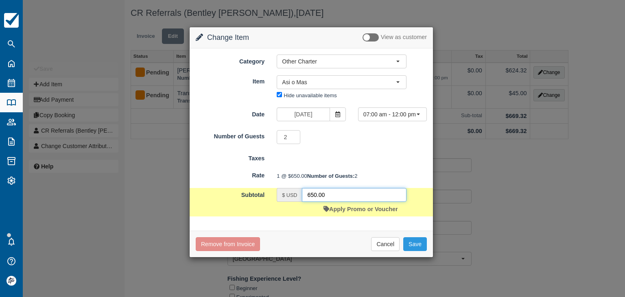
click at [337, 202] on input "650.00" at bounding box center [354, 195] width 104 height 14
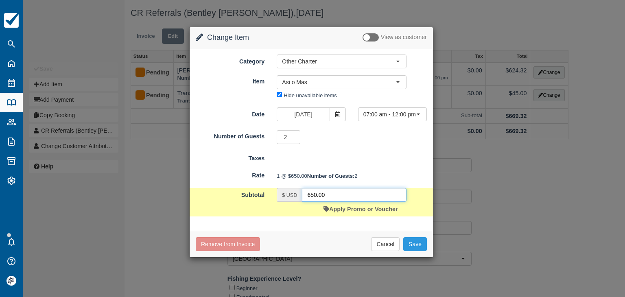
click at [337, 202] on input "650.00" at bounding box center [354, 195] width 104 height 14
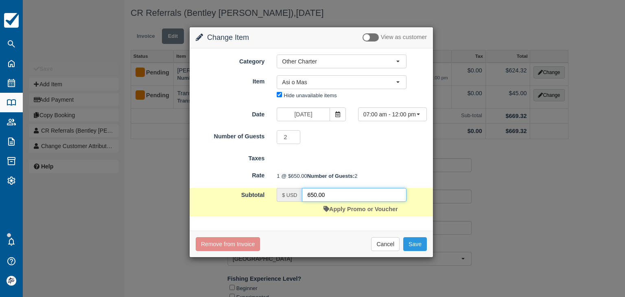
paste input "24.32"
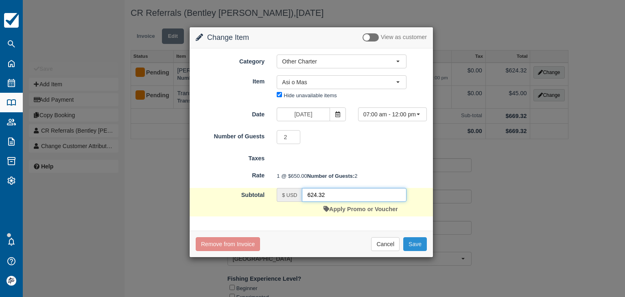
type input "624.32"
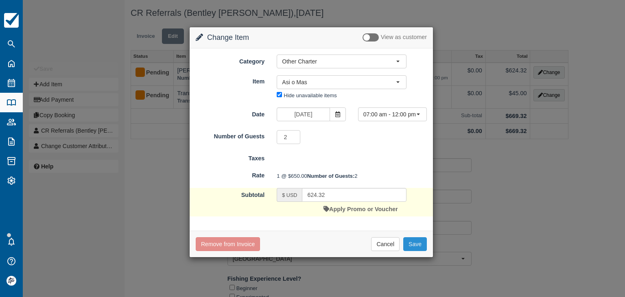
click at [418, 251] on button "Save" at bounding box center [415, 244] width 24 height 14
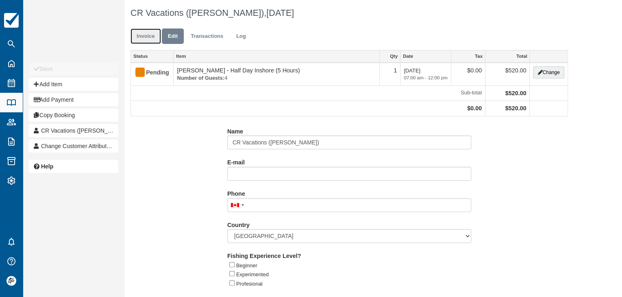
click at [145, 31] on link "Invoice" at bounding box center [146, 36] width 30 height 16
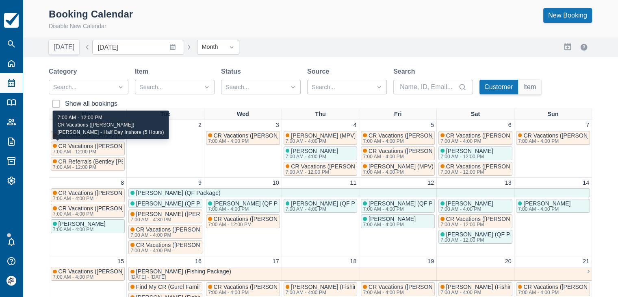
click at [91, 148] on span "CR Vacations ([PERSON_NAME])" at bounding box center [102, 146] width 87 height 7
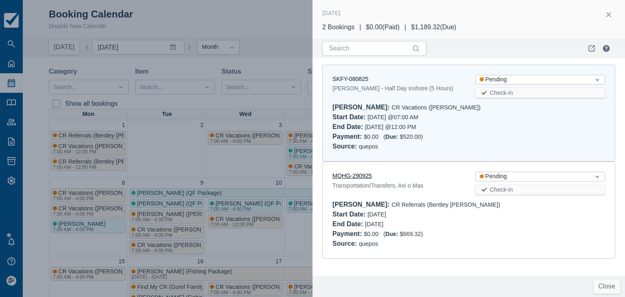
click at [353, 177] on link "MQHG-290925" at bounding box center [351, 175] width 39 height 7
